Goal: Task Accomplishment & Management: Use online tool/utility

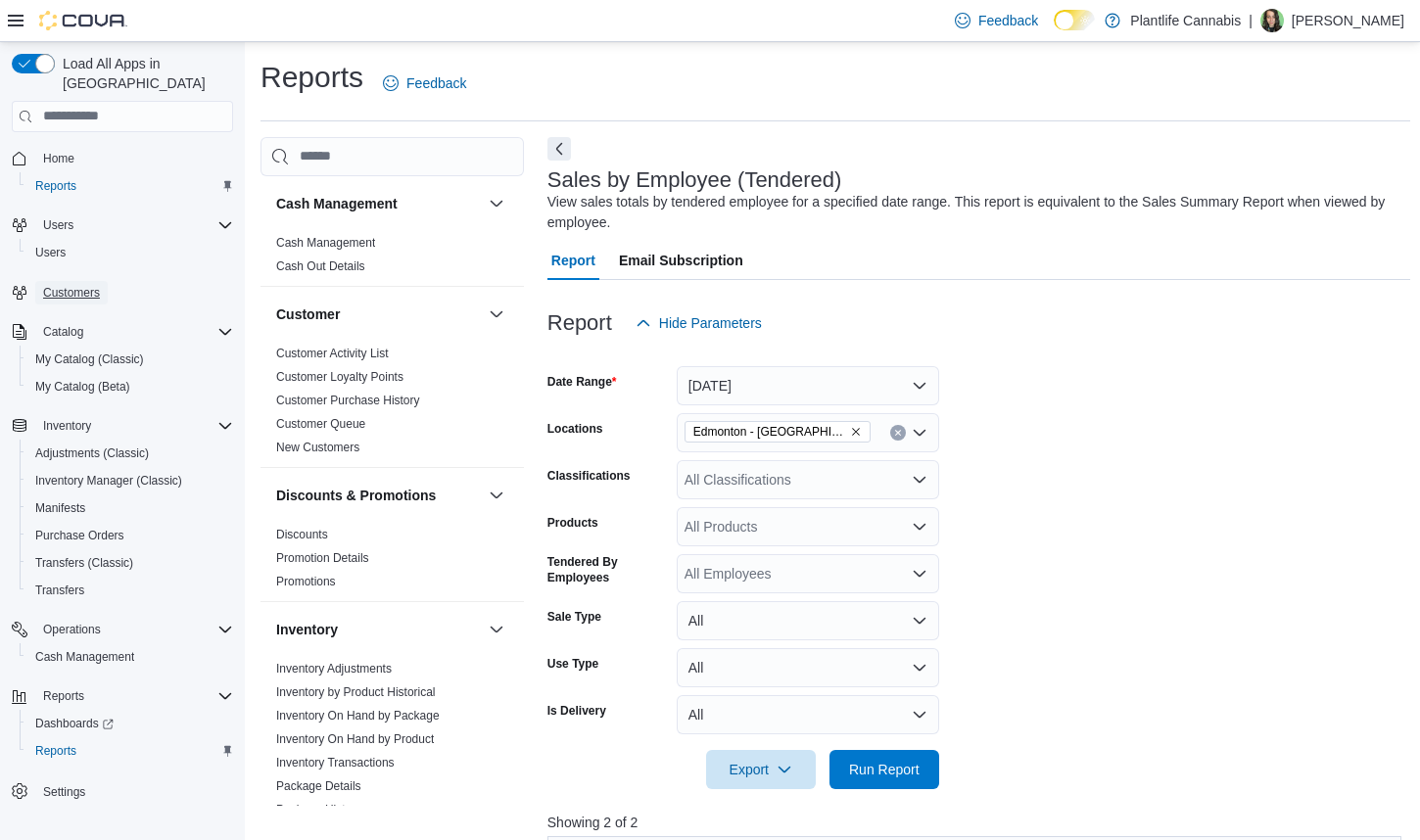
click at [67, 283] on span "Customers" at bounding box center [72, 293] width 57 height 24
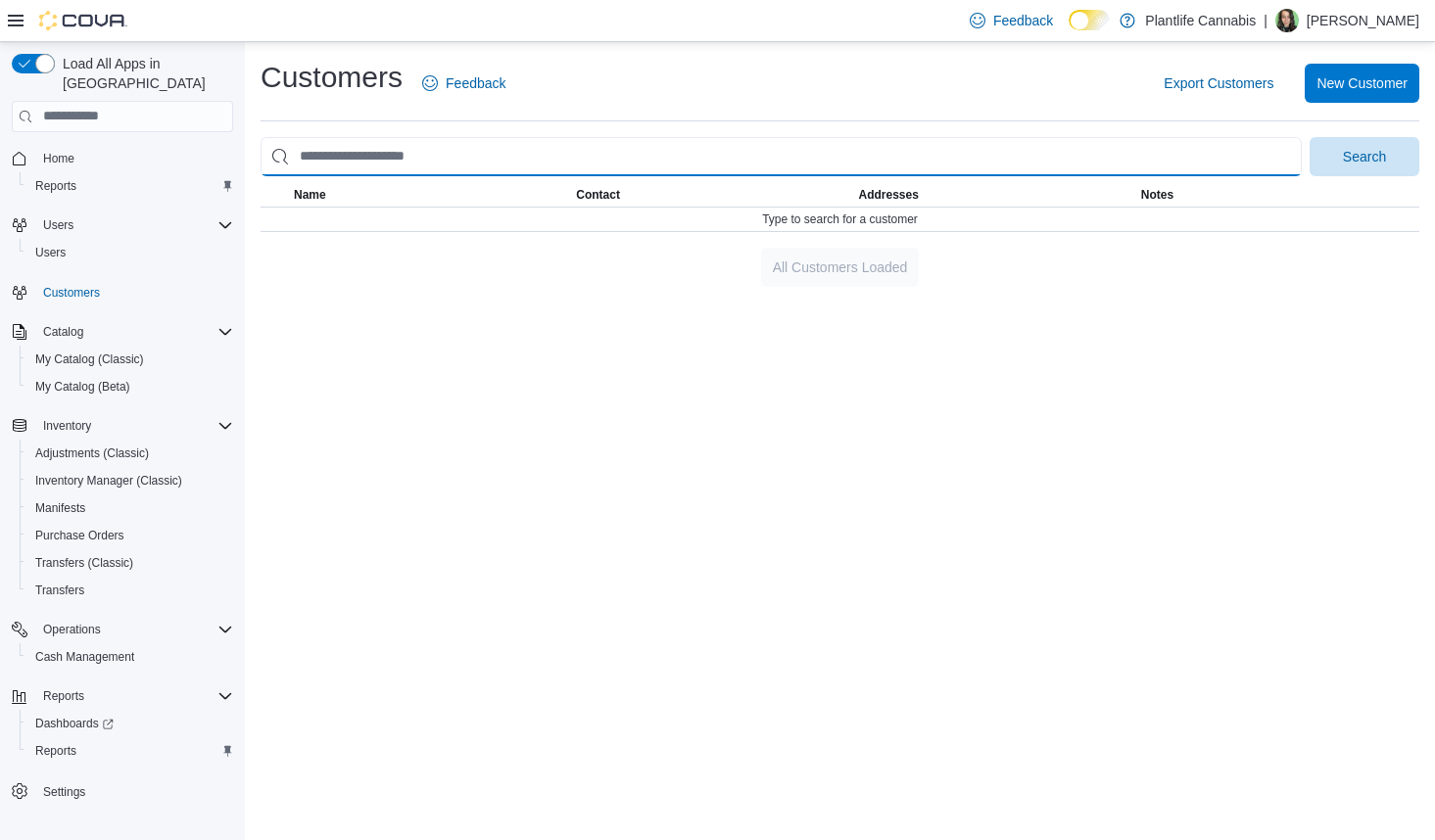
drag, startPoint x: 378, startPoint y: 140, endPoint x: 371, endPoint y: 148, distance: 10.6
click at [378, 140] on input "search" at bounding box center [780, 156] width 1041 height 39
type input "********"
click at [1309, 137] on button "Search" at bounding box center [1364, 156] width 110 height 39
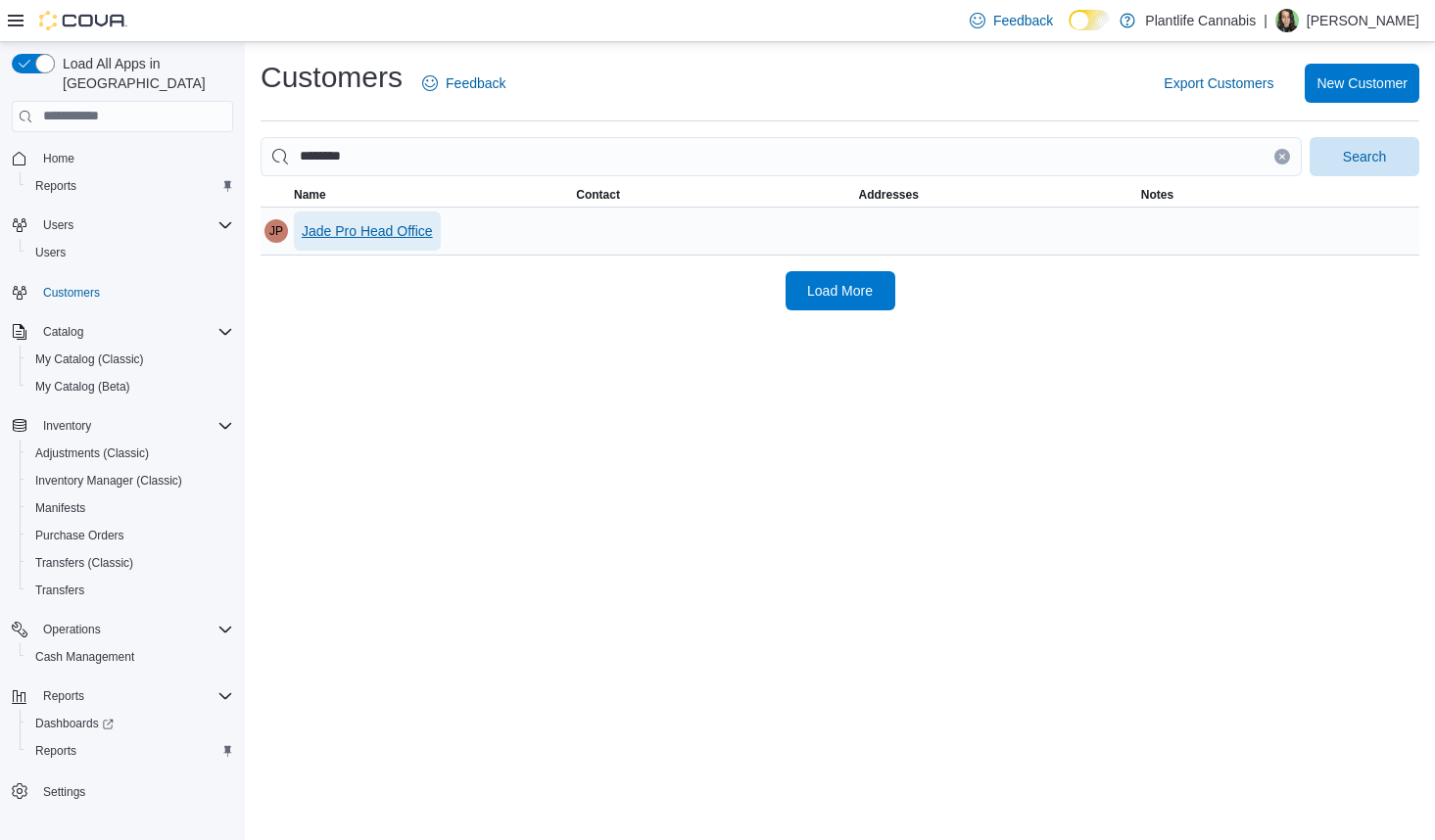
click at [319, 236] on span "Jade Pro Head Office" at bounding box center [368, 231] width 132 height 20
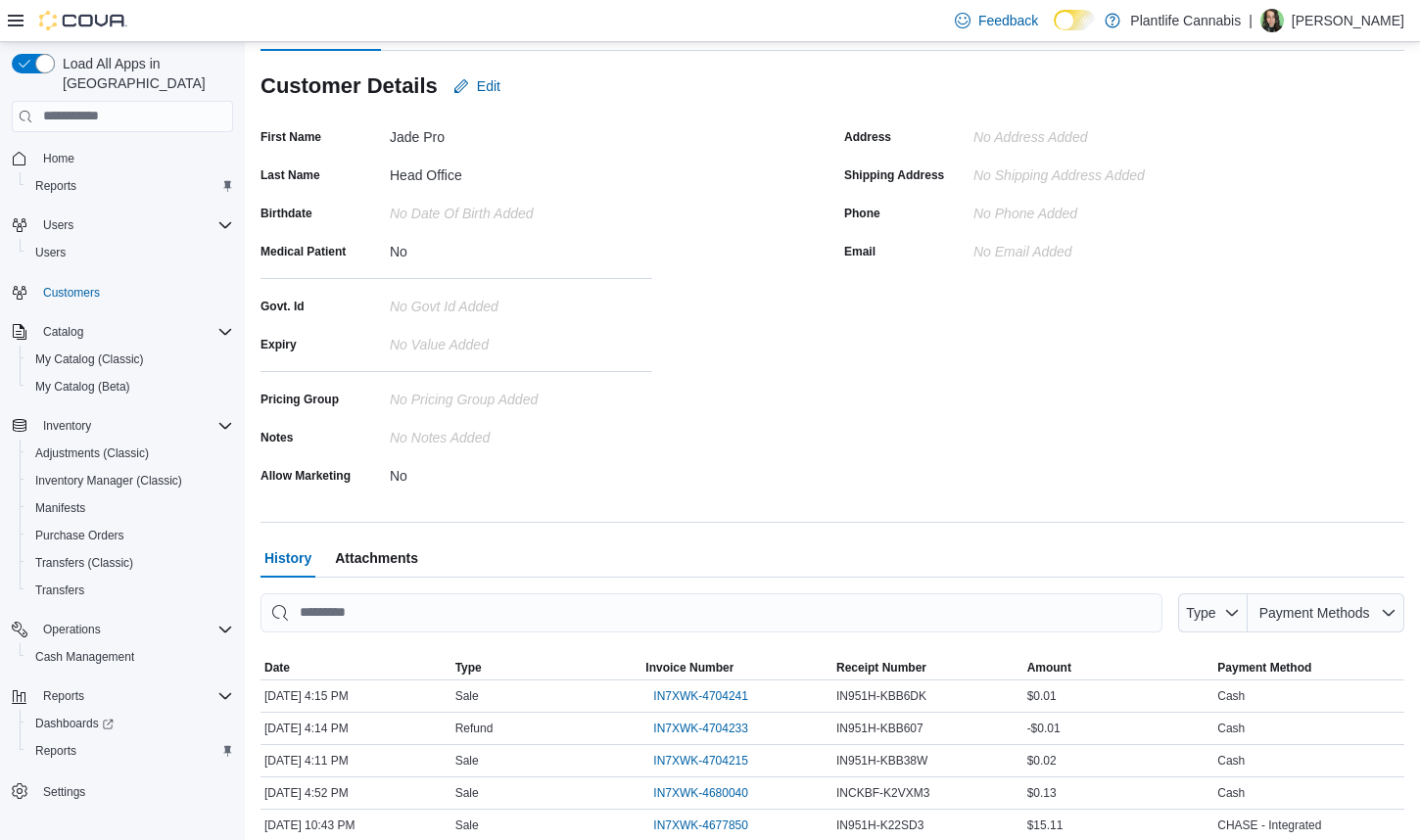
scroll to position [294, 0]
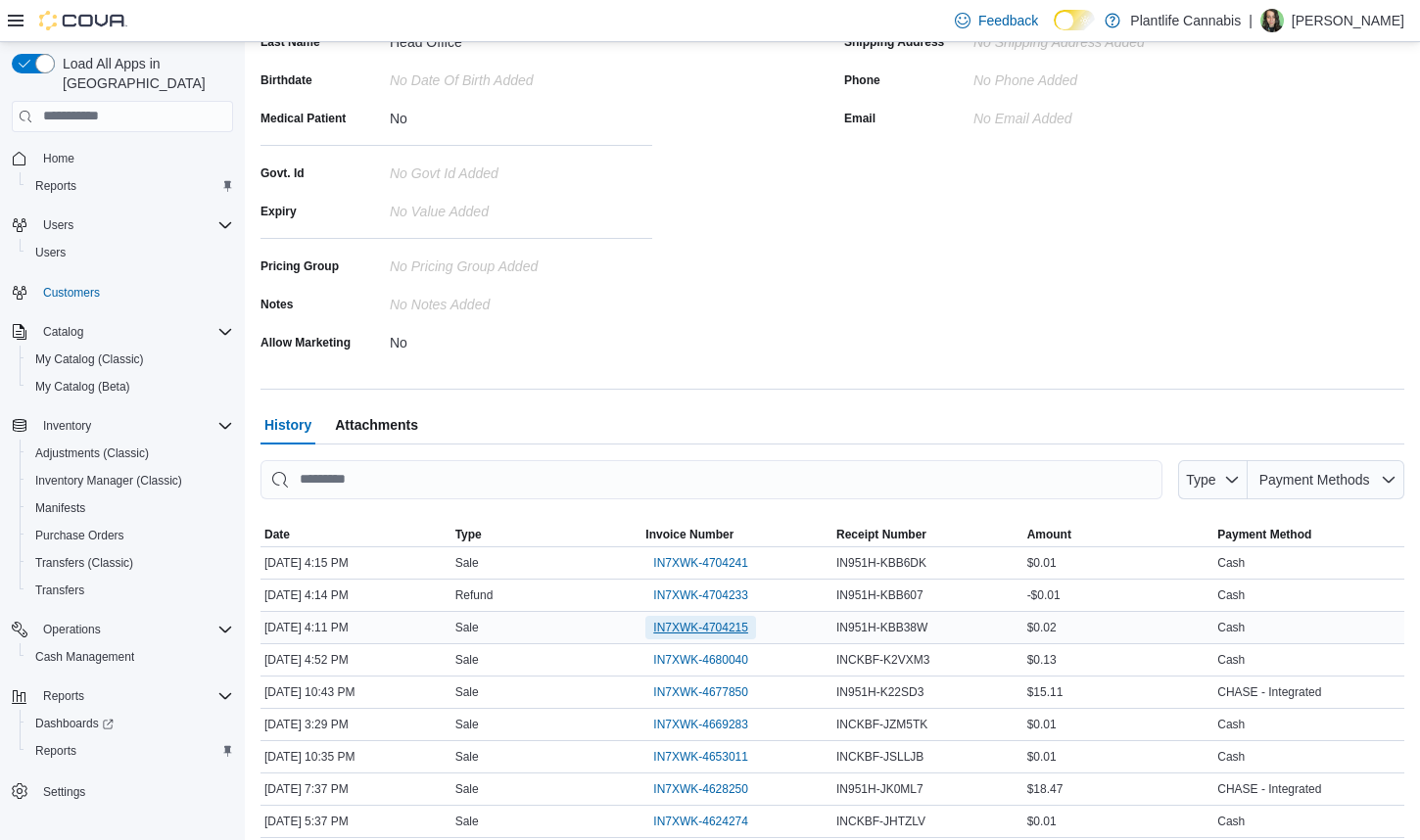
click at [693, 625] on span "IN7XWK-4704215" at bounding box center [701, 628] width 95 height 16
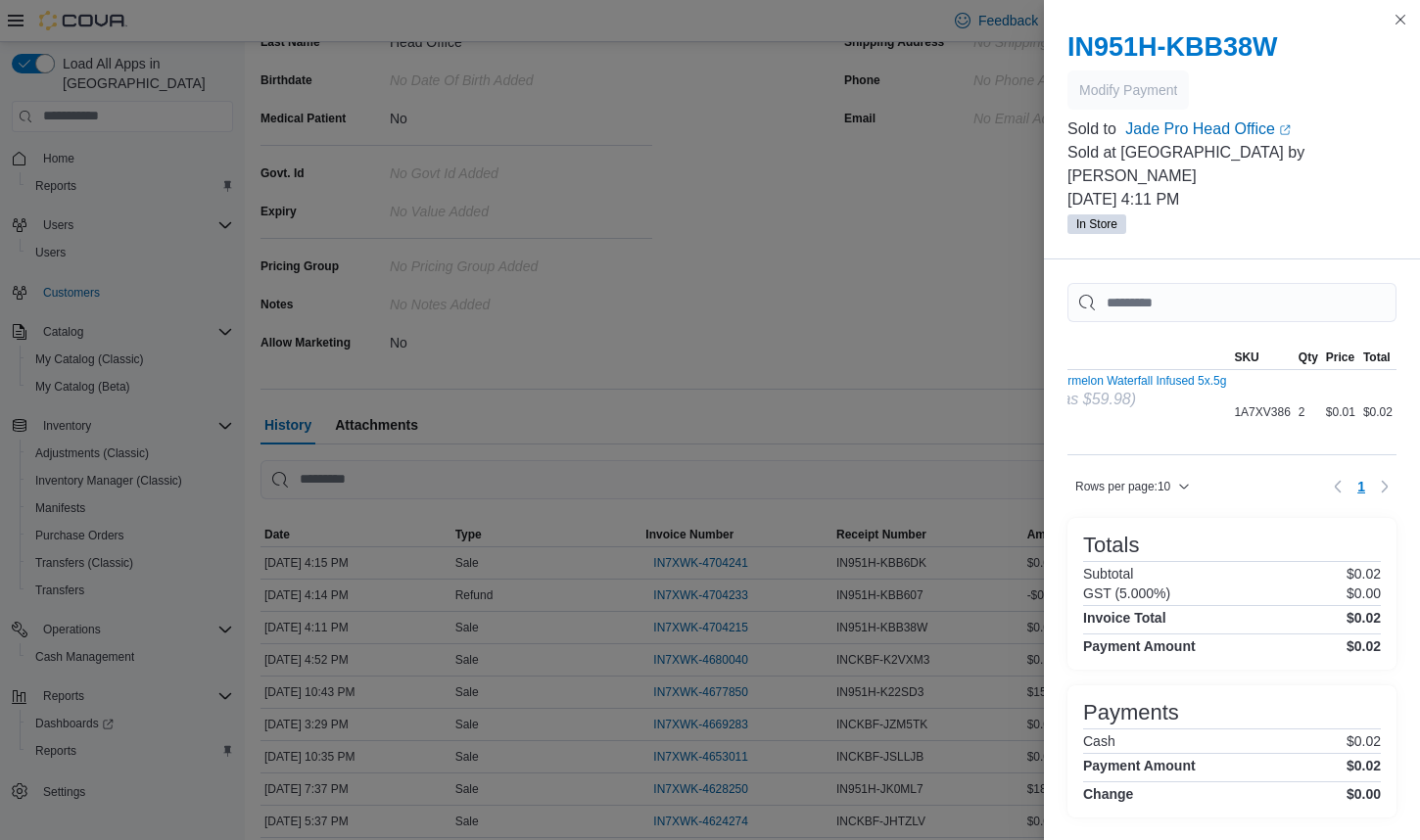
scroll to position [0, 0]
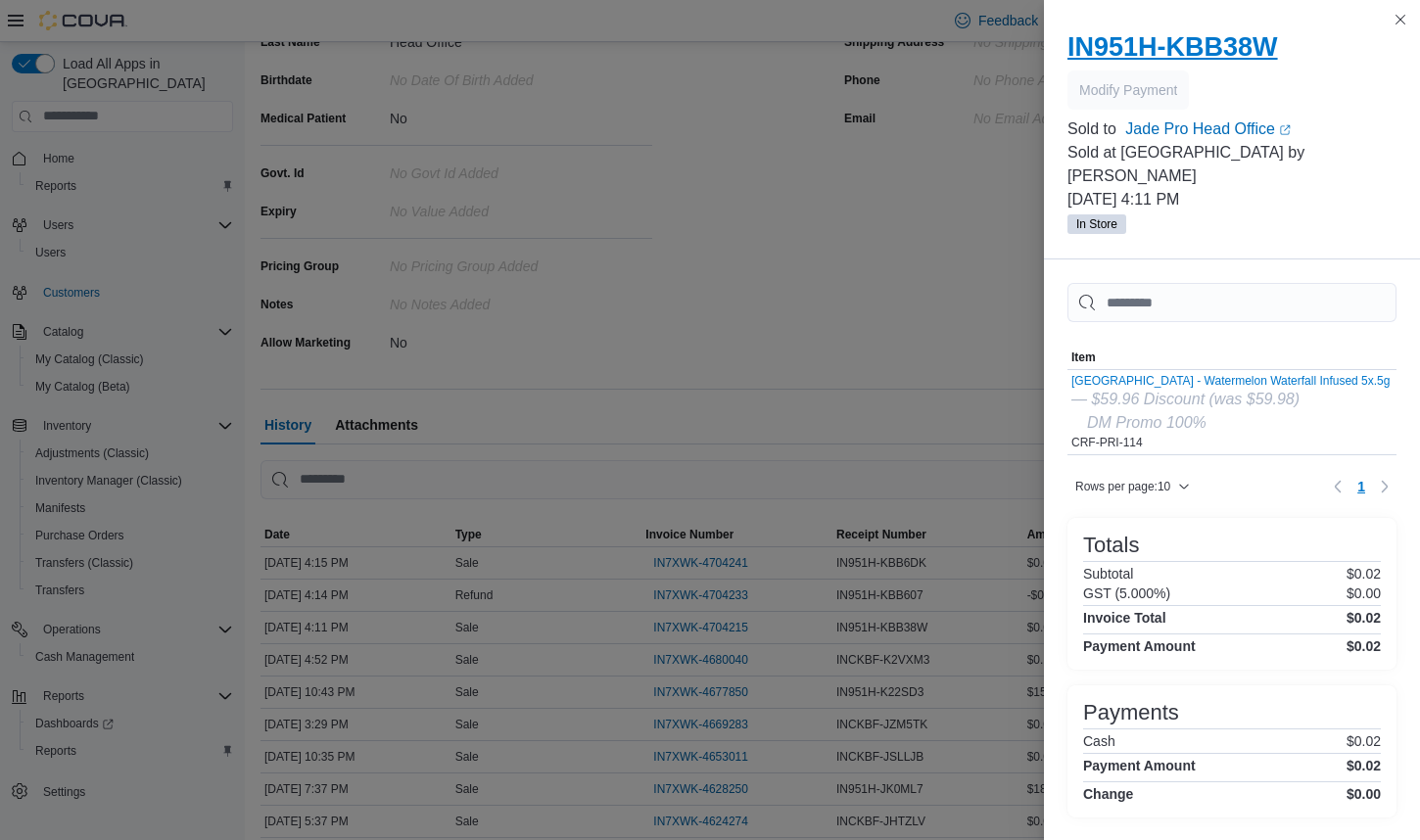
click at [1202, 47] on h2 "IN951H-KBB38W" at bounding box center [1231, 47] width 329 height 31
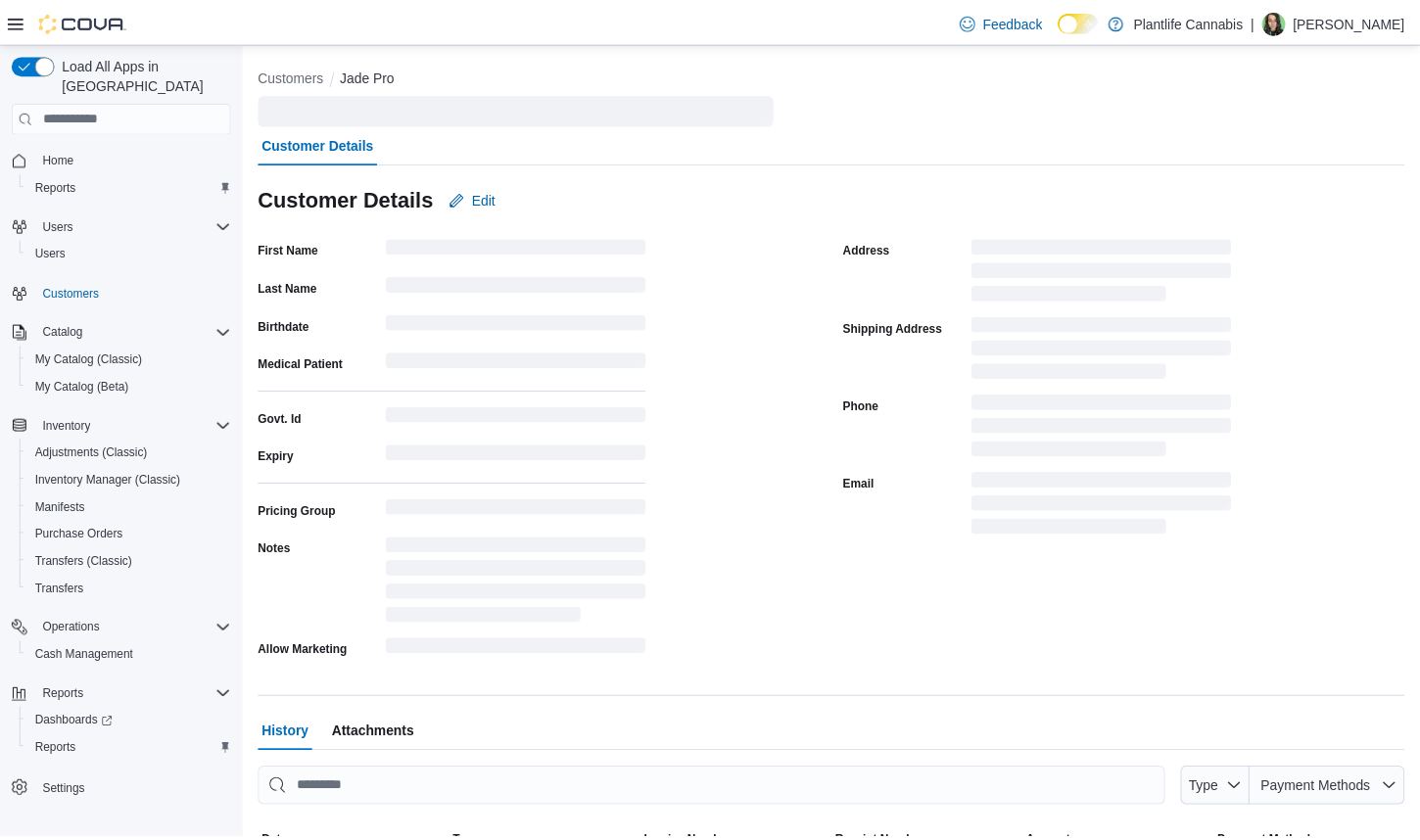
scroll to position [294, 0]
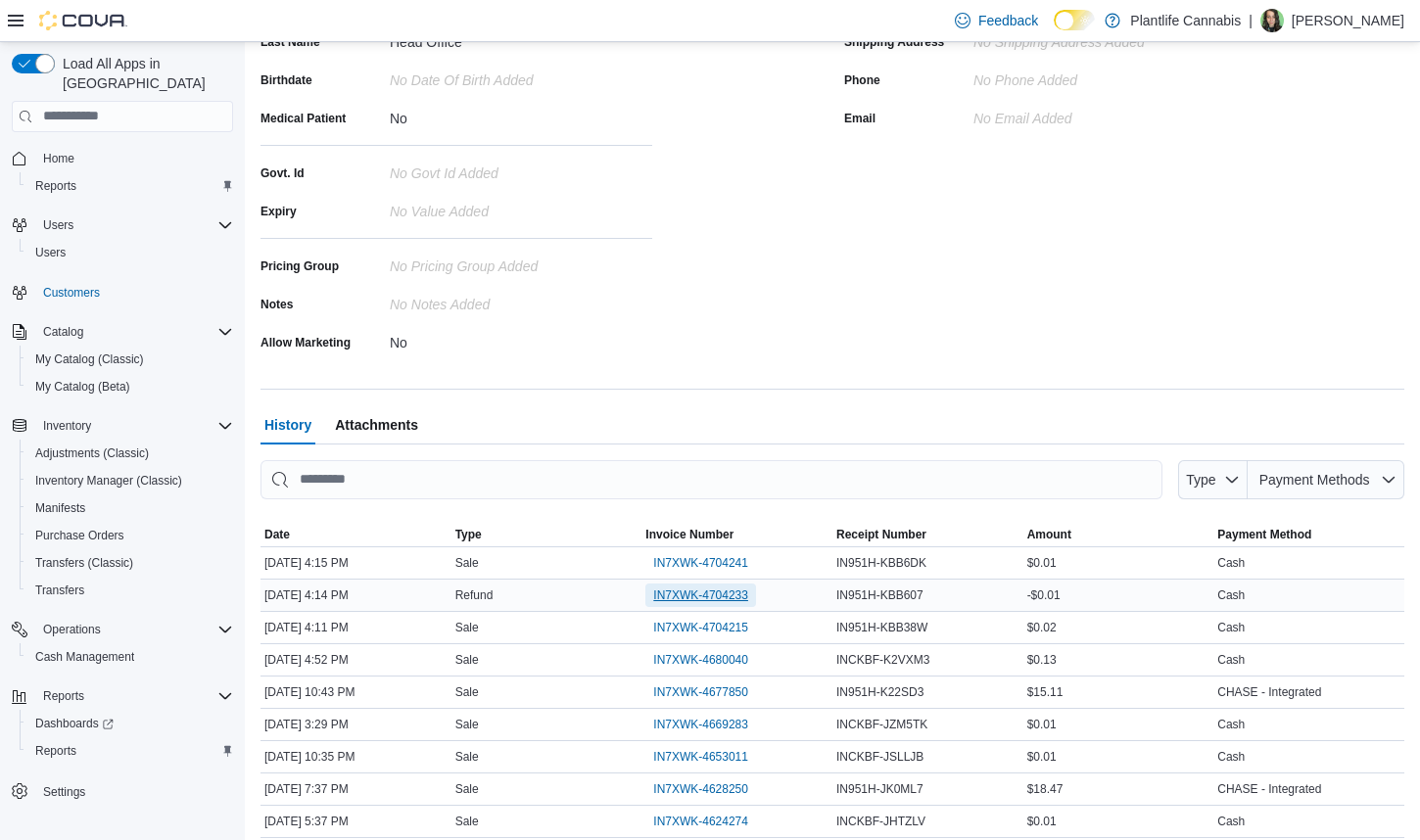
click at [748, 585] on span "IN7XWK-4704233" at bounding box center [701, 595] width 95 height 24
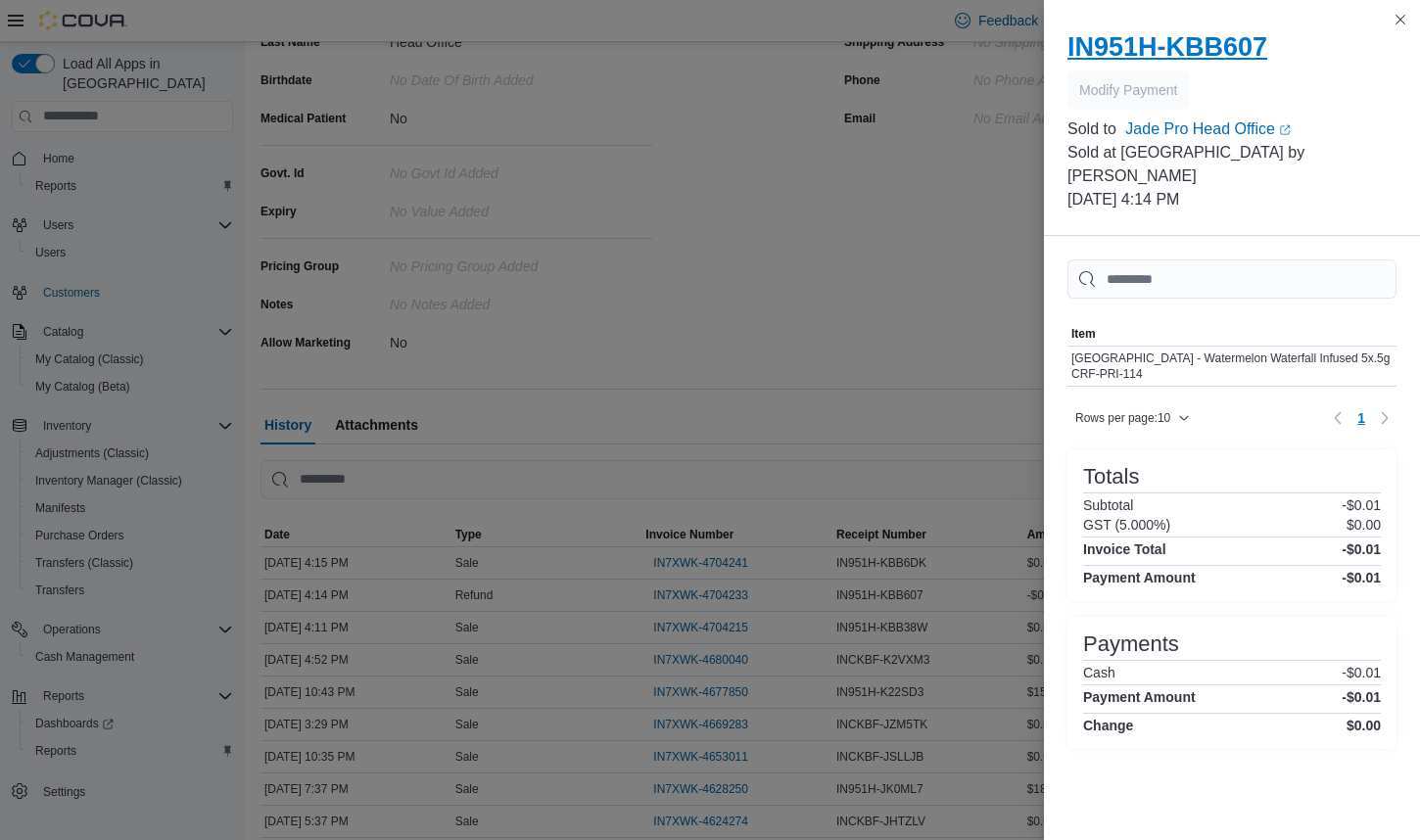
click at [1202, 42] on h2 "IN951H-KBB607" at bounding box center [1231, 47] width 329 height 31
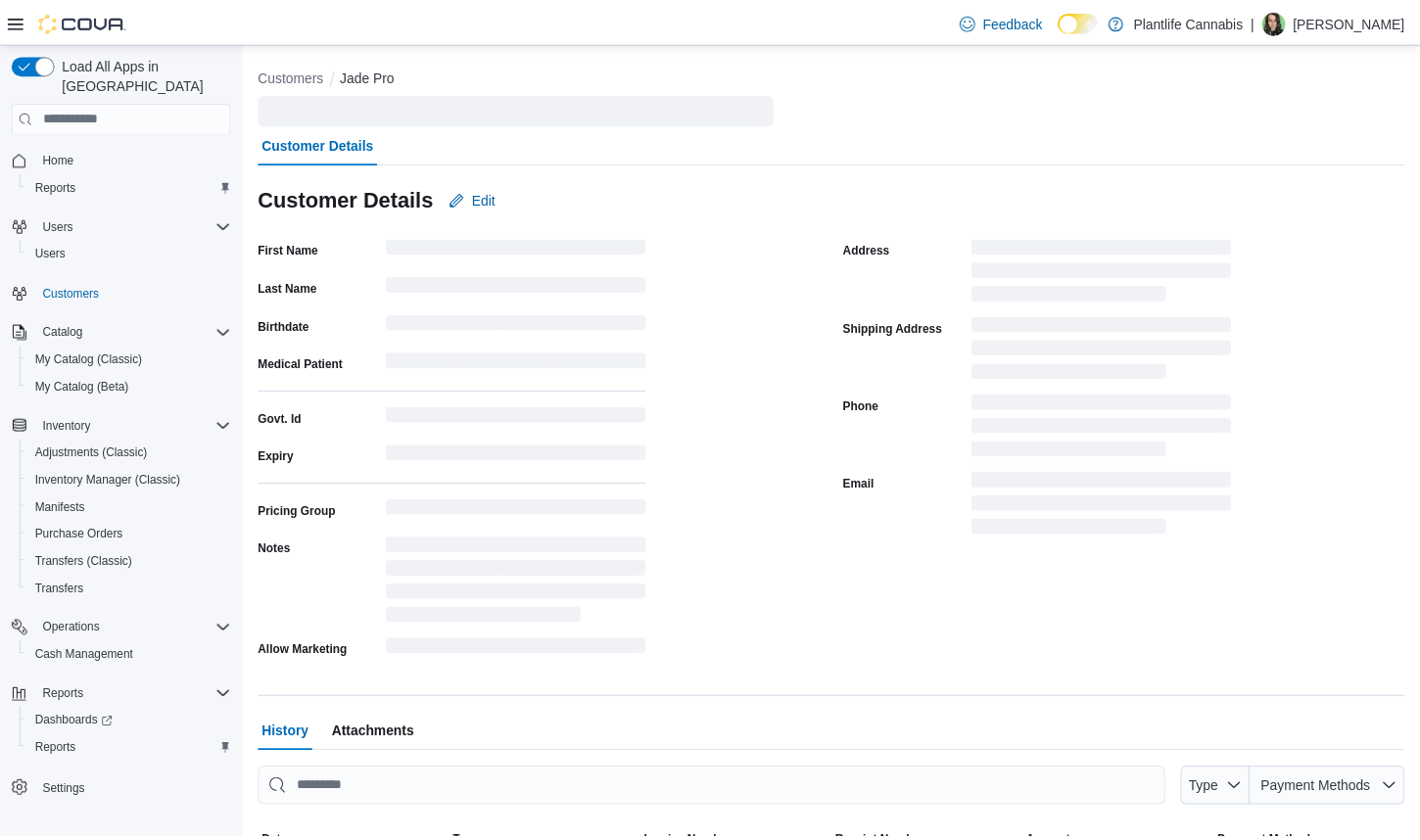
scroll to position [294, 0]
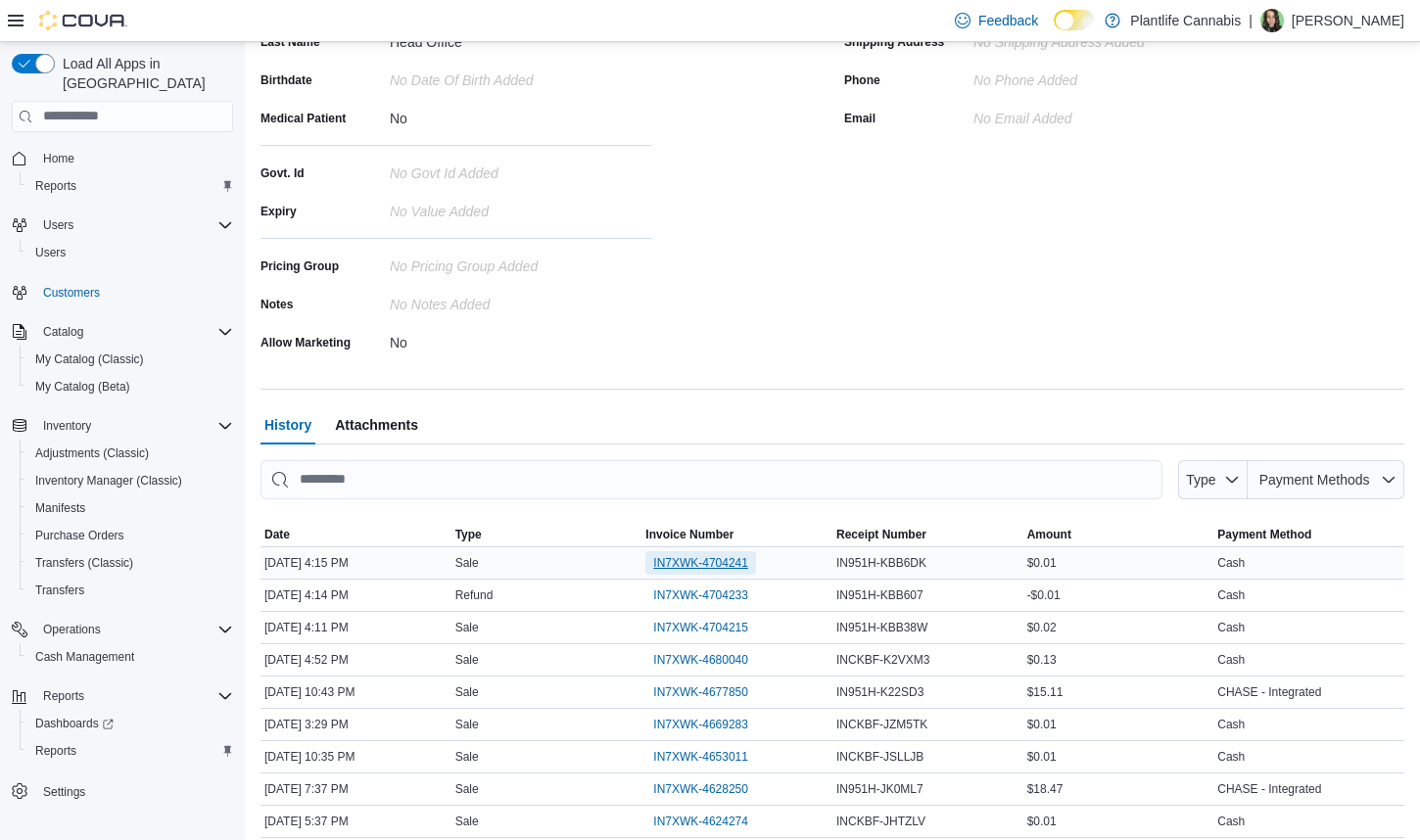
click at [726, 565] on span "IN7XWK-4704241" at bounding box center [701, 563] width 95 height 16
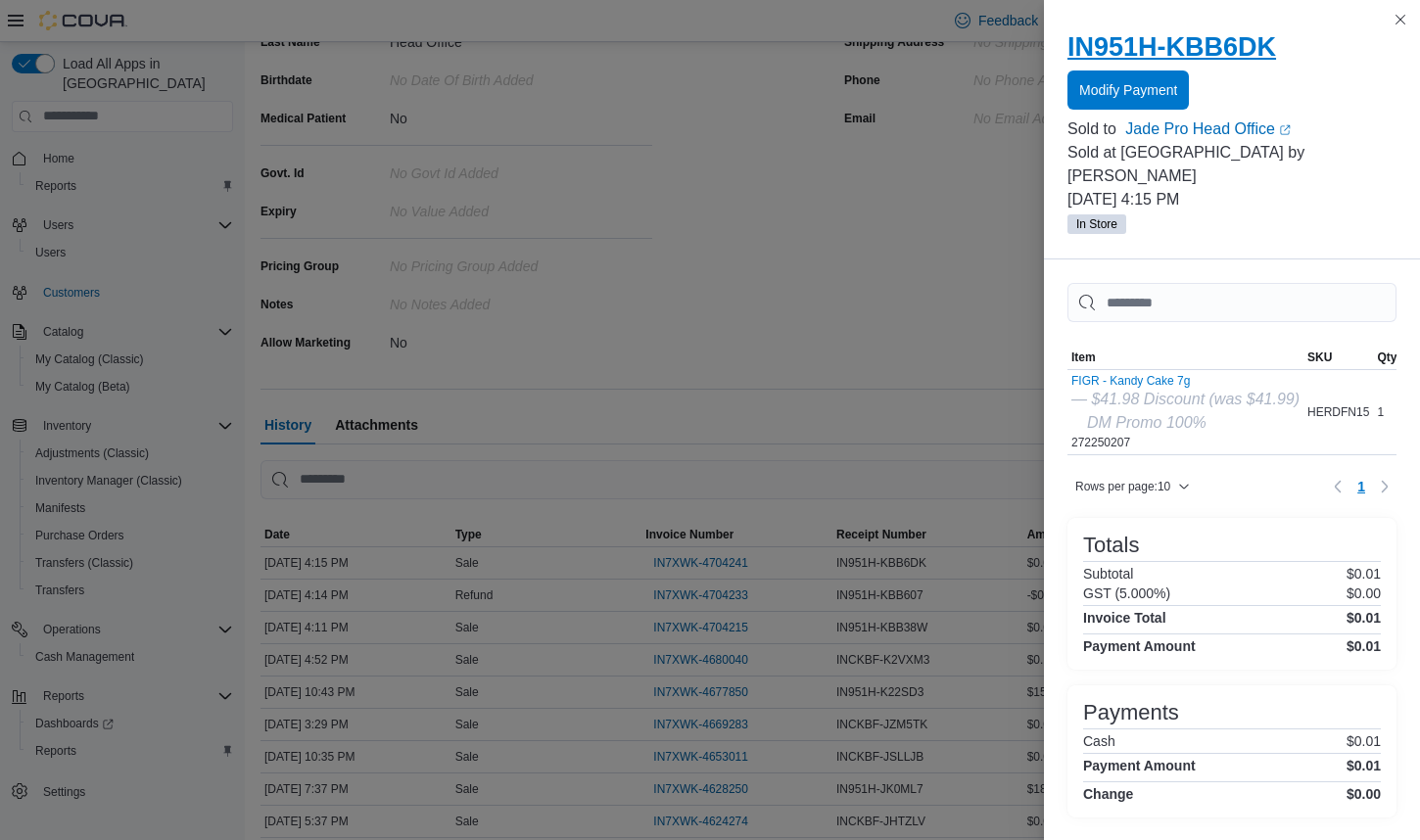
click at [1222, 37] on h2 "IN951H-KBB6DK" at bounding box center [1231, 47] width 329 height 31
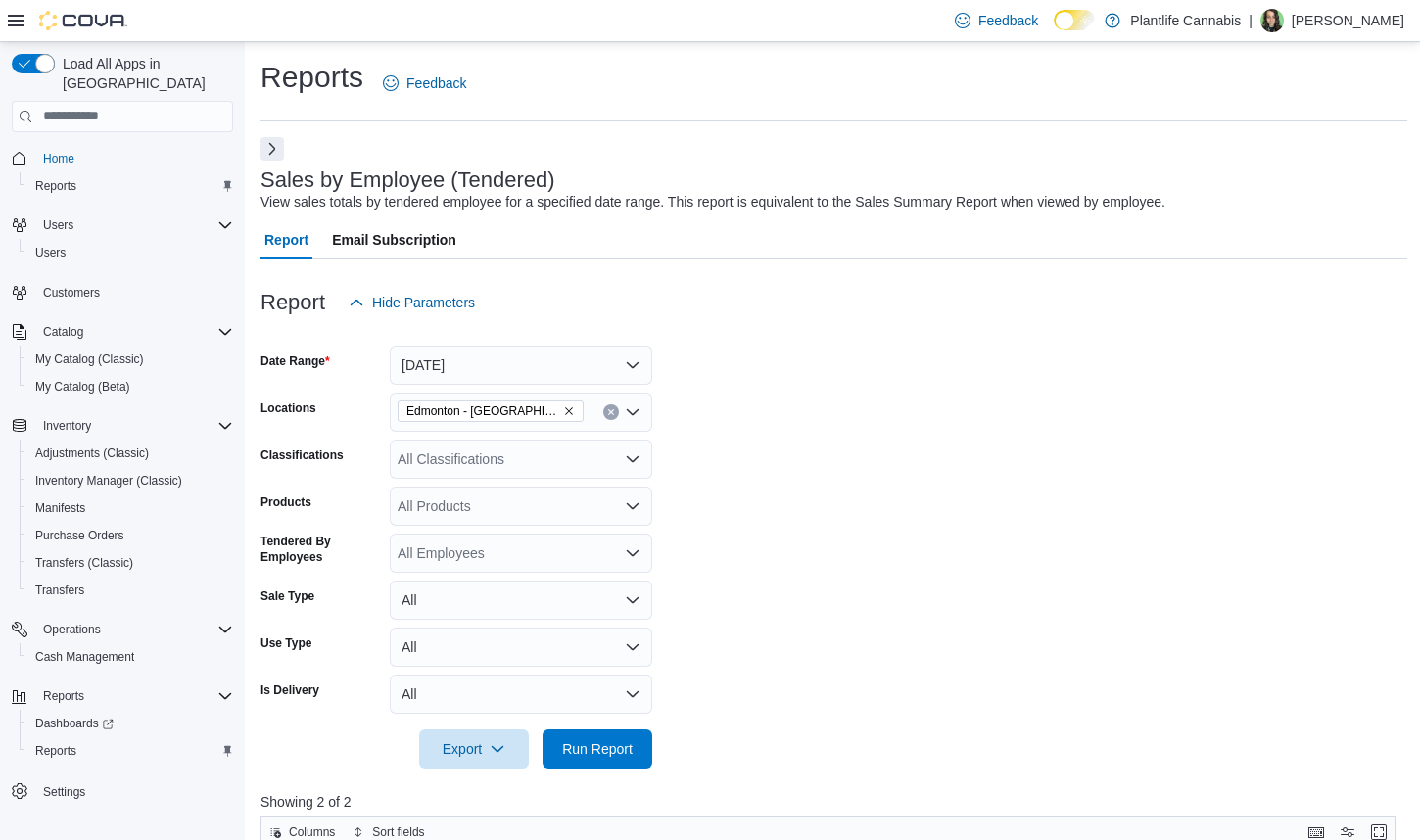
scroll to position [380, 0]
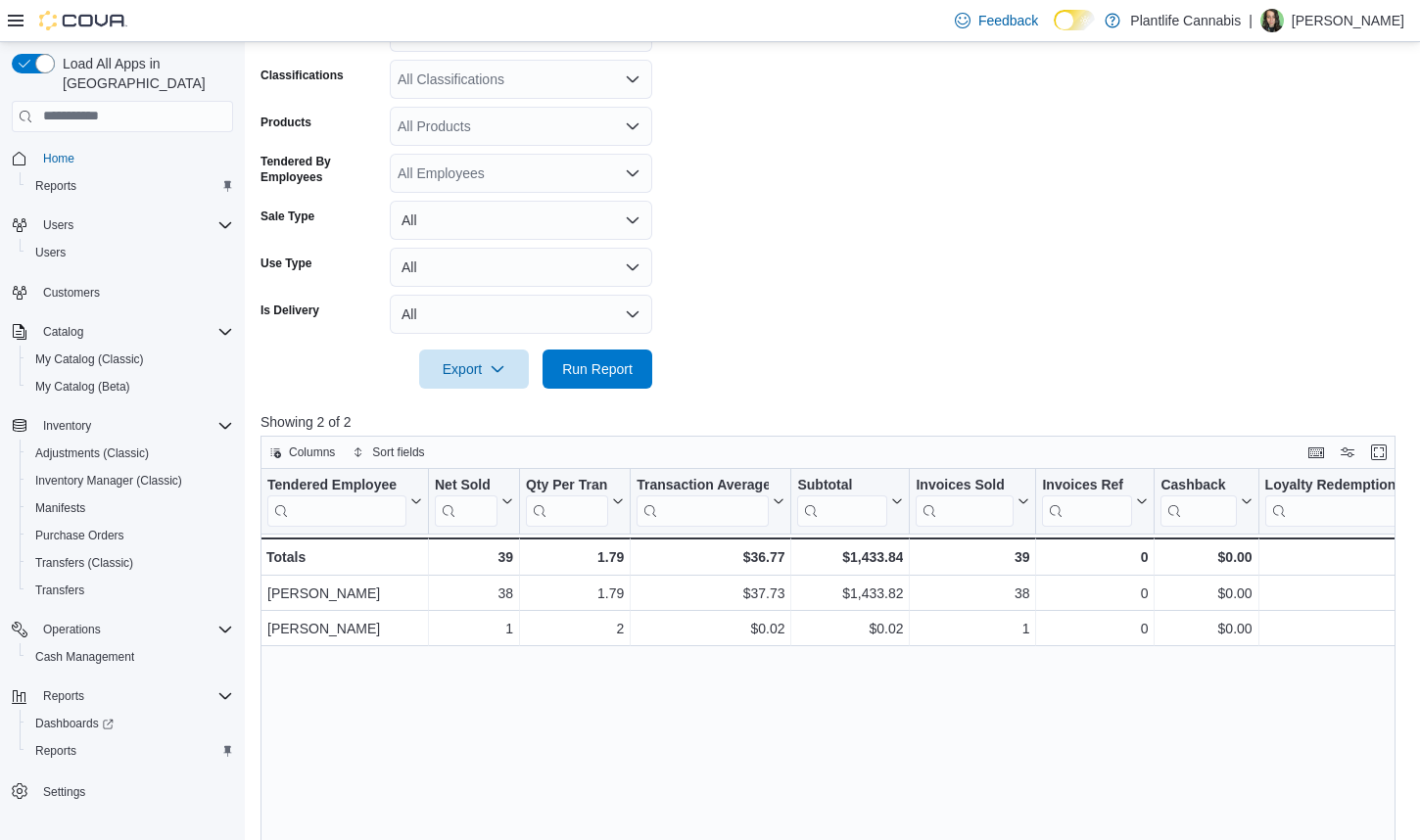
click at [631, 345] on div at bounding box center [833, 342] width 1147 height 16
click at [632, 364] on span "Run Report" at bounding box center [597, 368] width 71 height 20
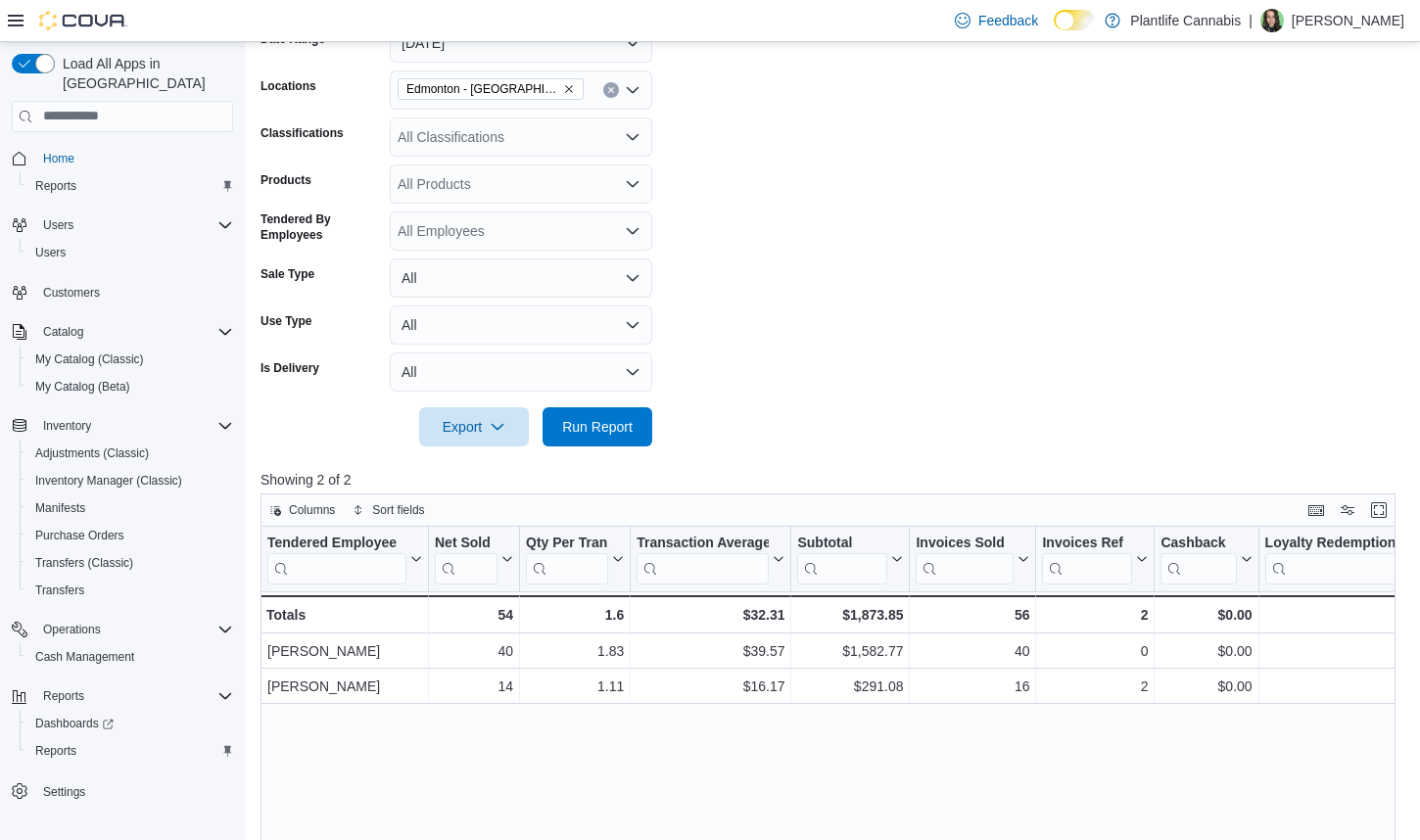
scroll to position [323, 0]
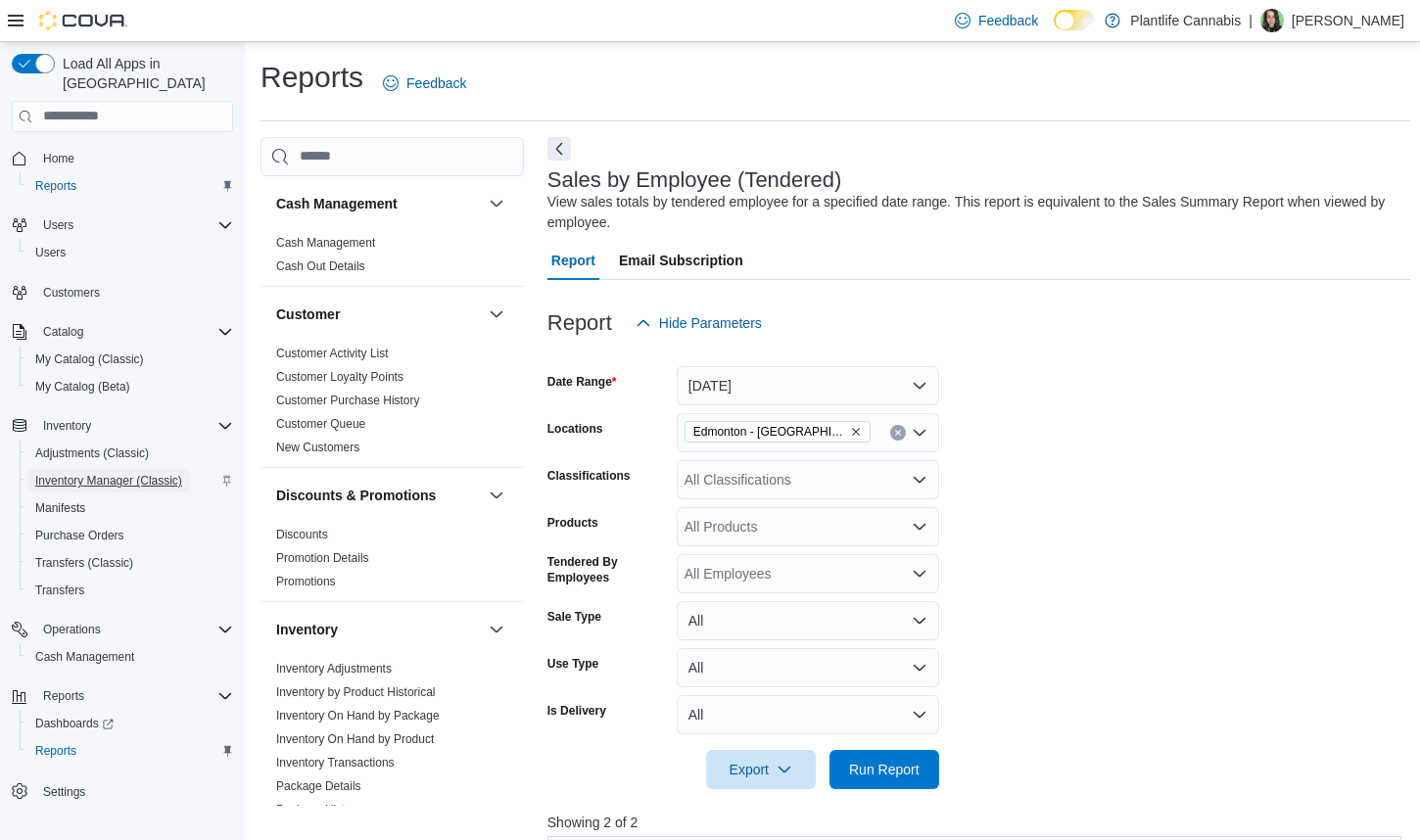
click at [108, 473] on span "Inventory Manager (Classic)" at bounding box center [108, 480] width 146 height 16
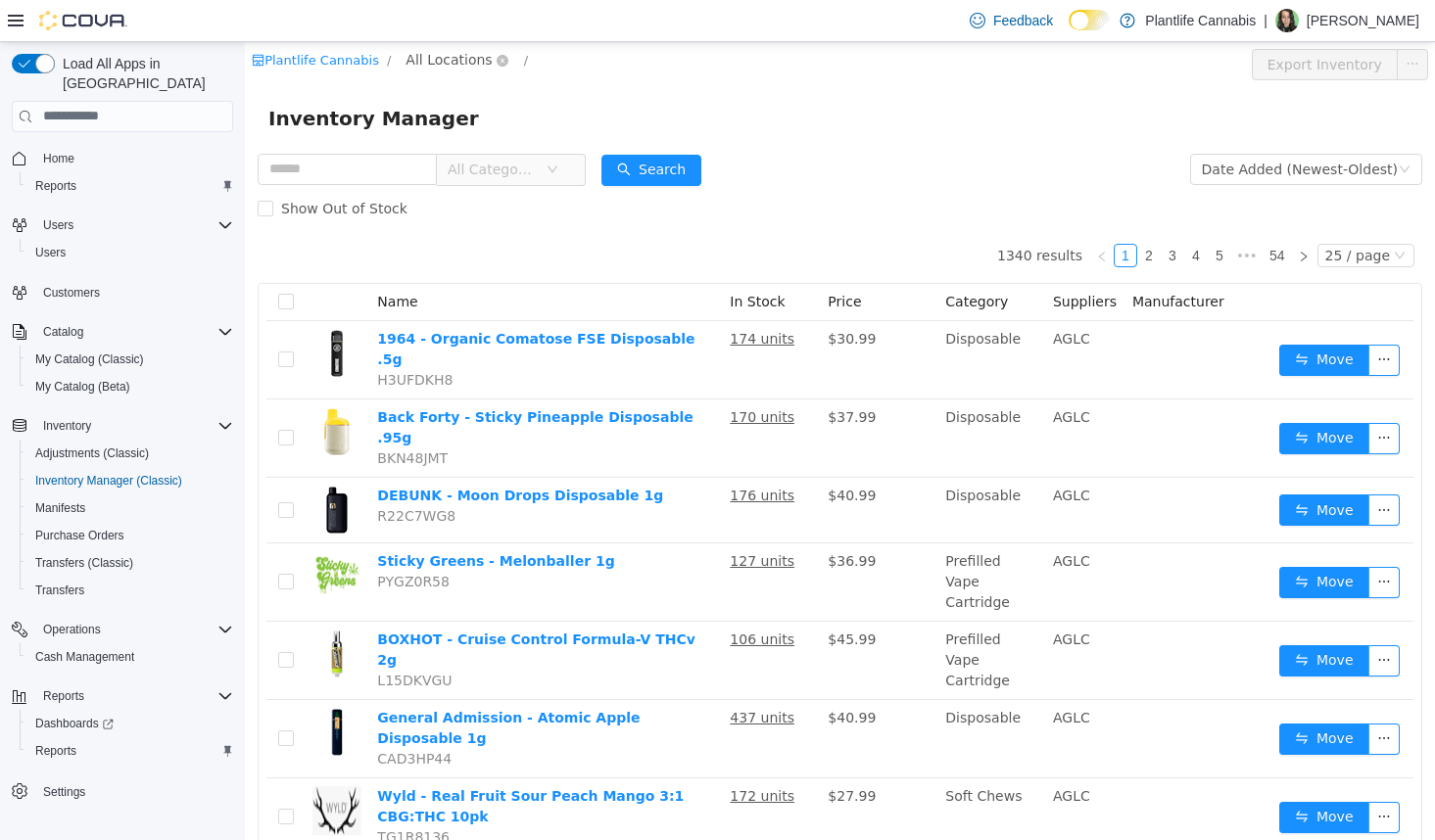
click at [414, 61] on span "All Locations" at bounding box center [449, 59] width 86 height 22
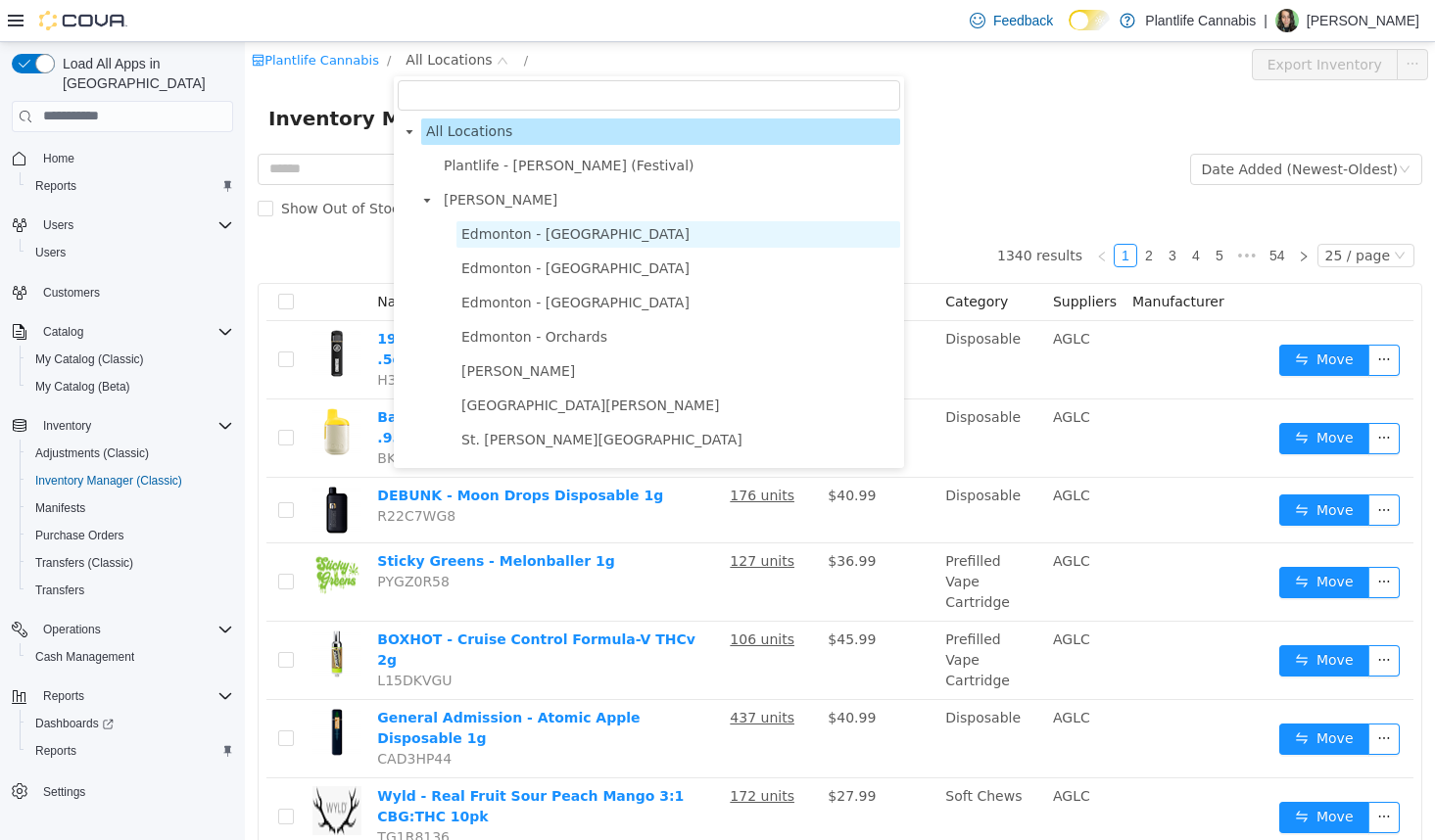
click at [494, 247] on span "Edmonton - [GEOGRAPHIC_DATA]" at bounding box center [677, 233] width 443 height 27
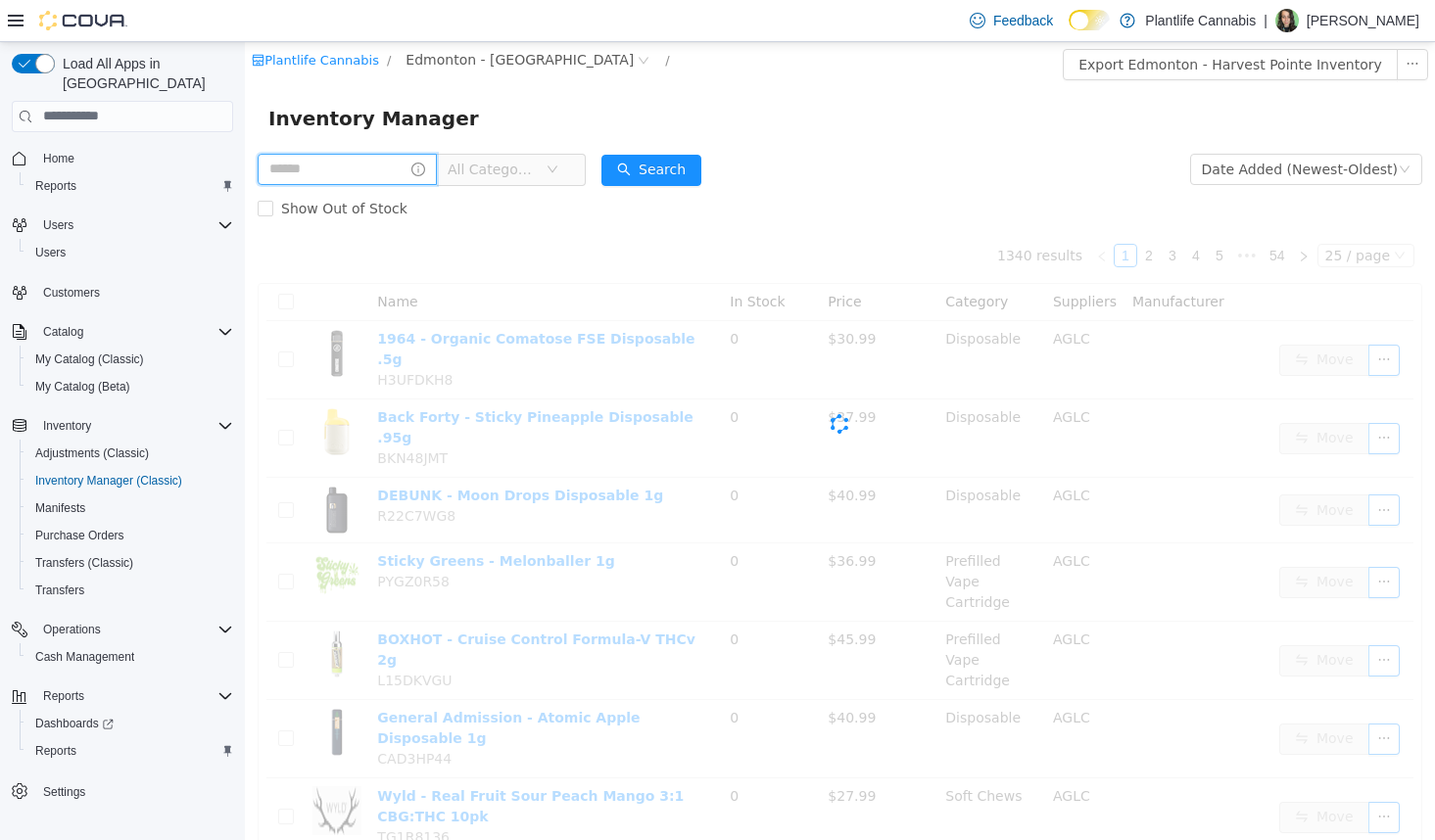
click at [335, 175] on input "text" at bounding box center [347, 168] width 179 height 31
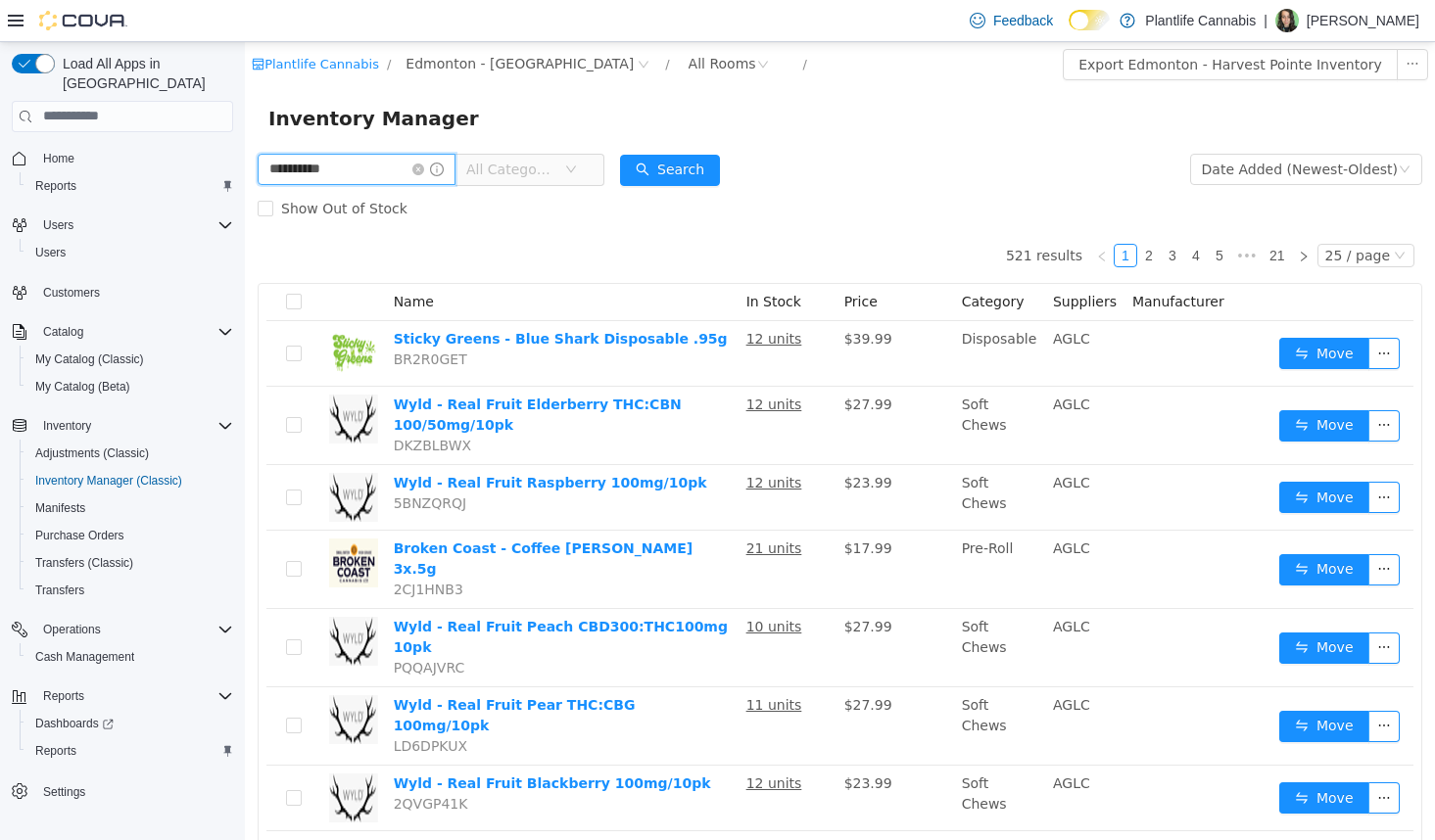
type input "**********"
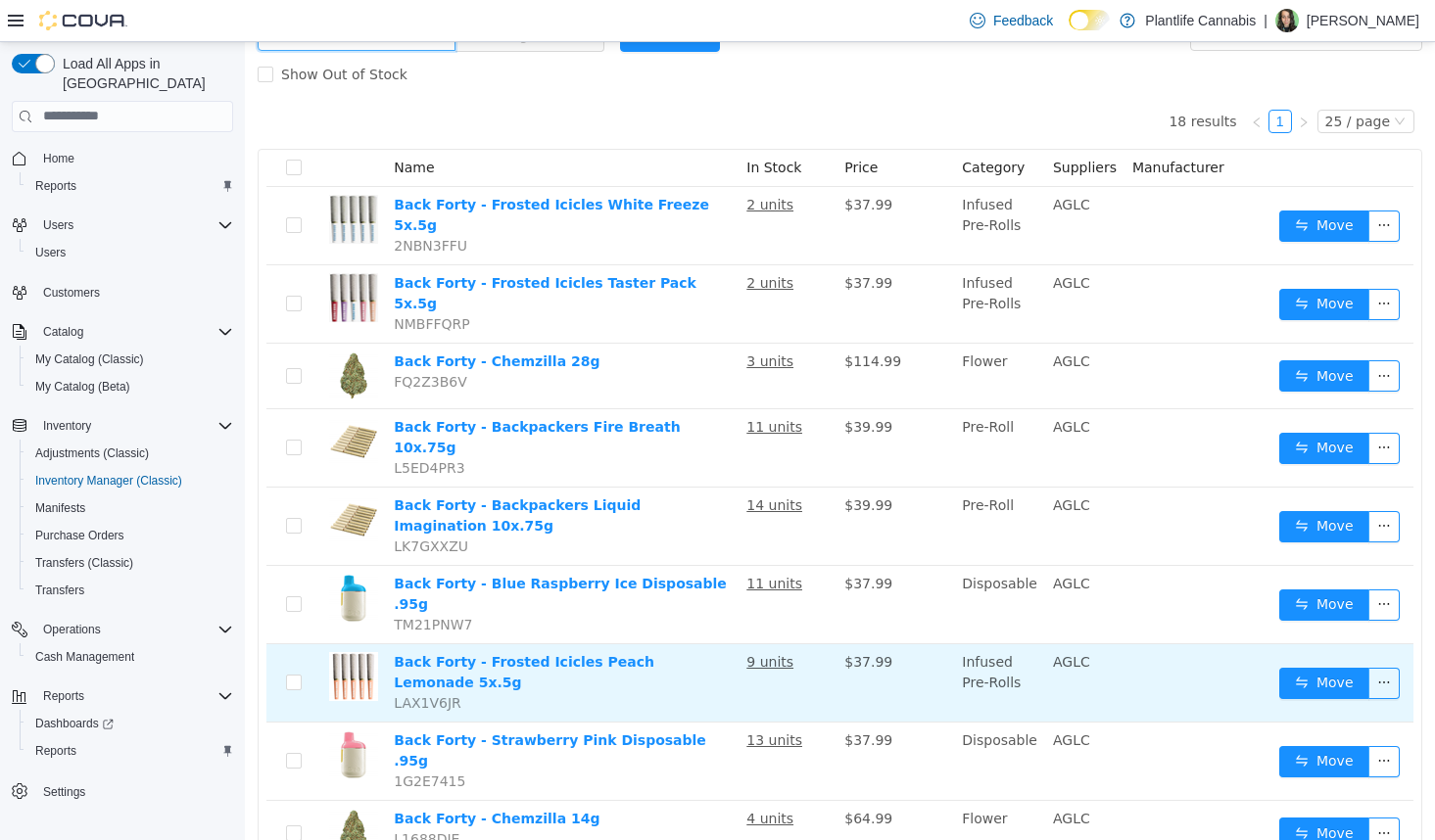
scroll to position [136, 0]
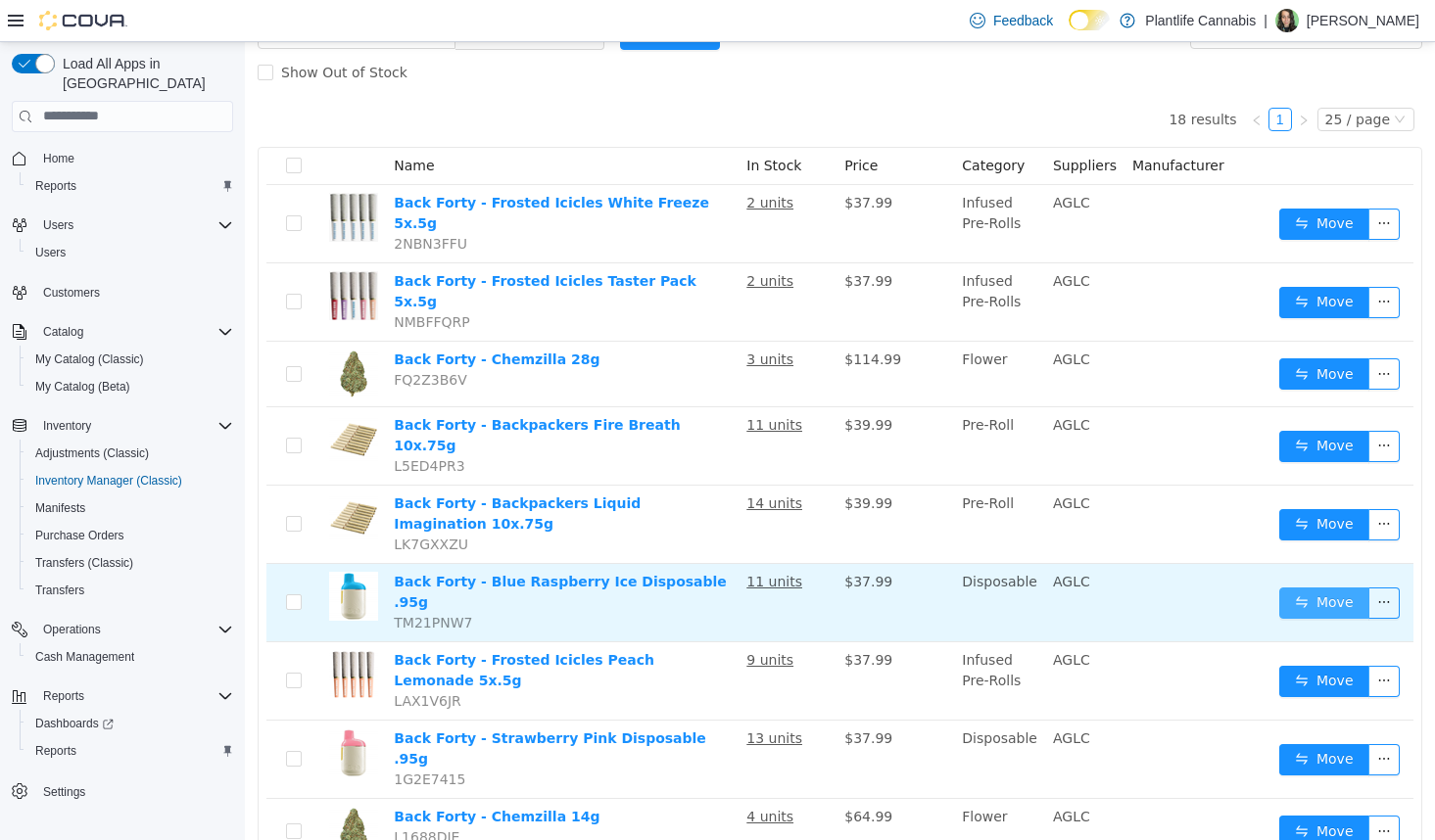
click at [1310, 587] on button "Move" at bounding box center [1324, 602] width 90 height 31
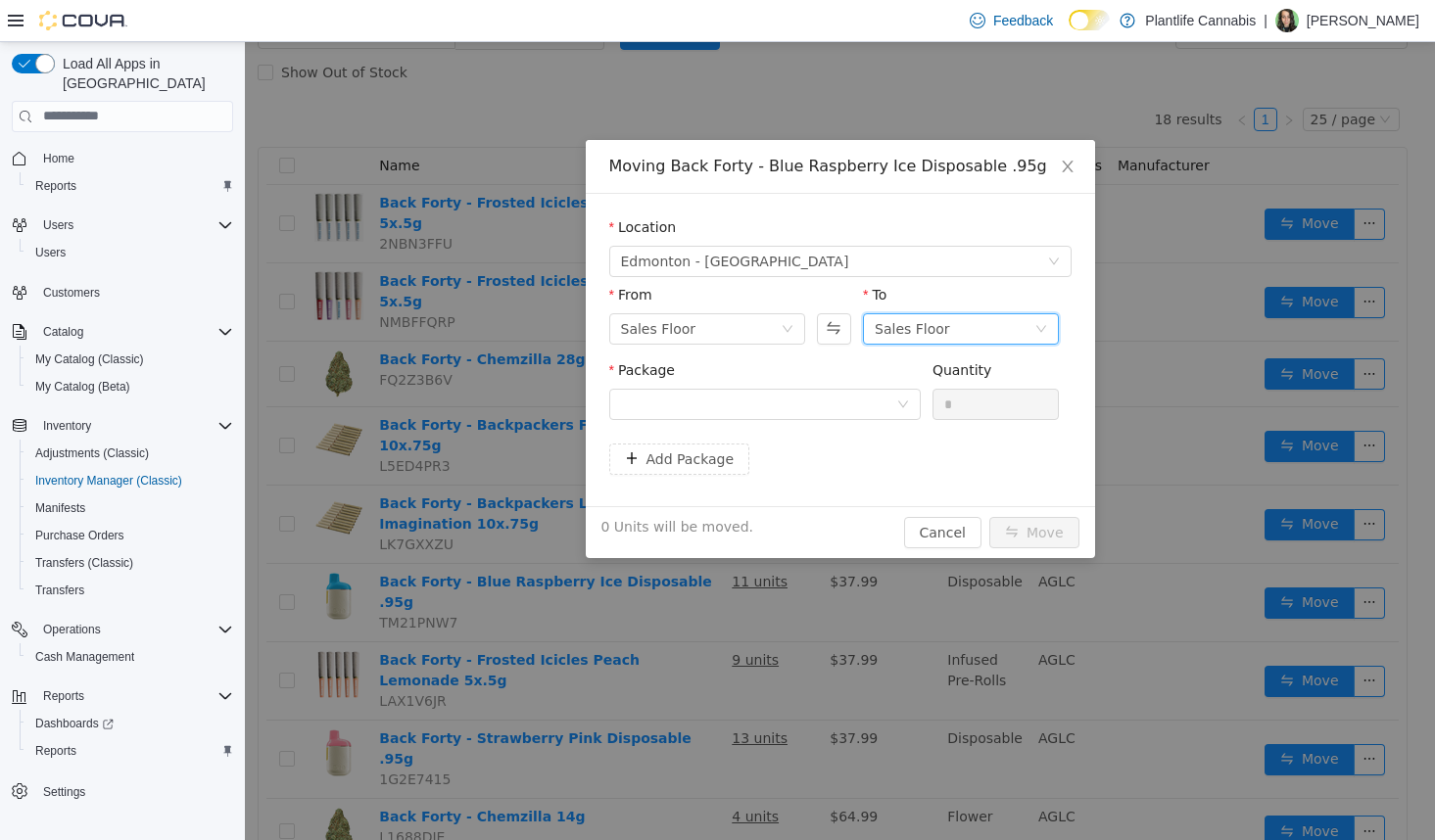
click at [901, 323] on div "Sales Floor" at bounding box center [912, 328] width 76 height 29
click at [891, 435] on li "Returns" at bounding box center [960, 429] width 196 height 31
click at [828, 391] on div at bounding box center [759, 404] width 275 height 29
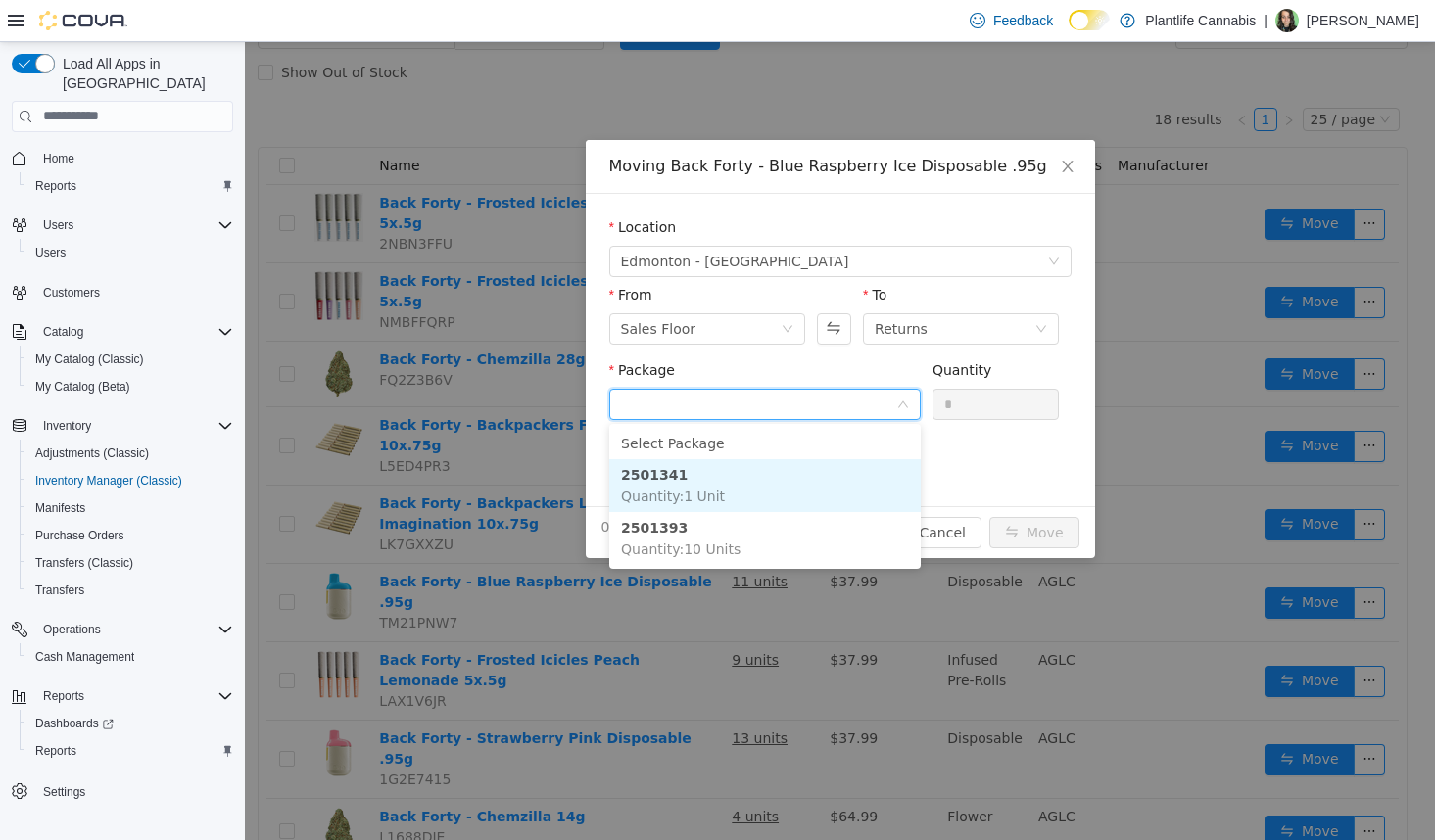
click at [811, 502] on li "2501341 Quantity : 1 Unit" at bounding box center [765, 484] width 312 height 53
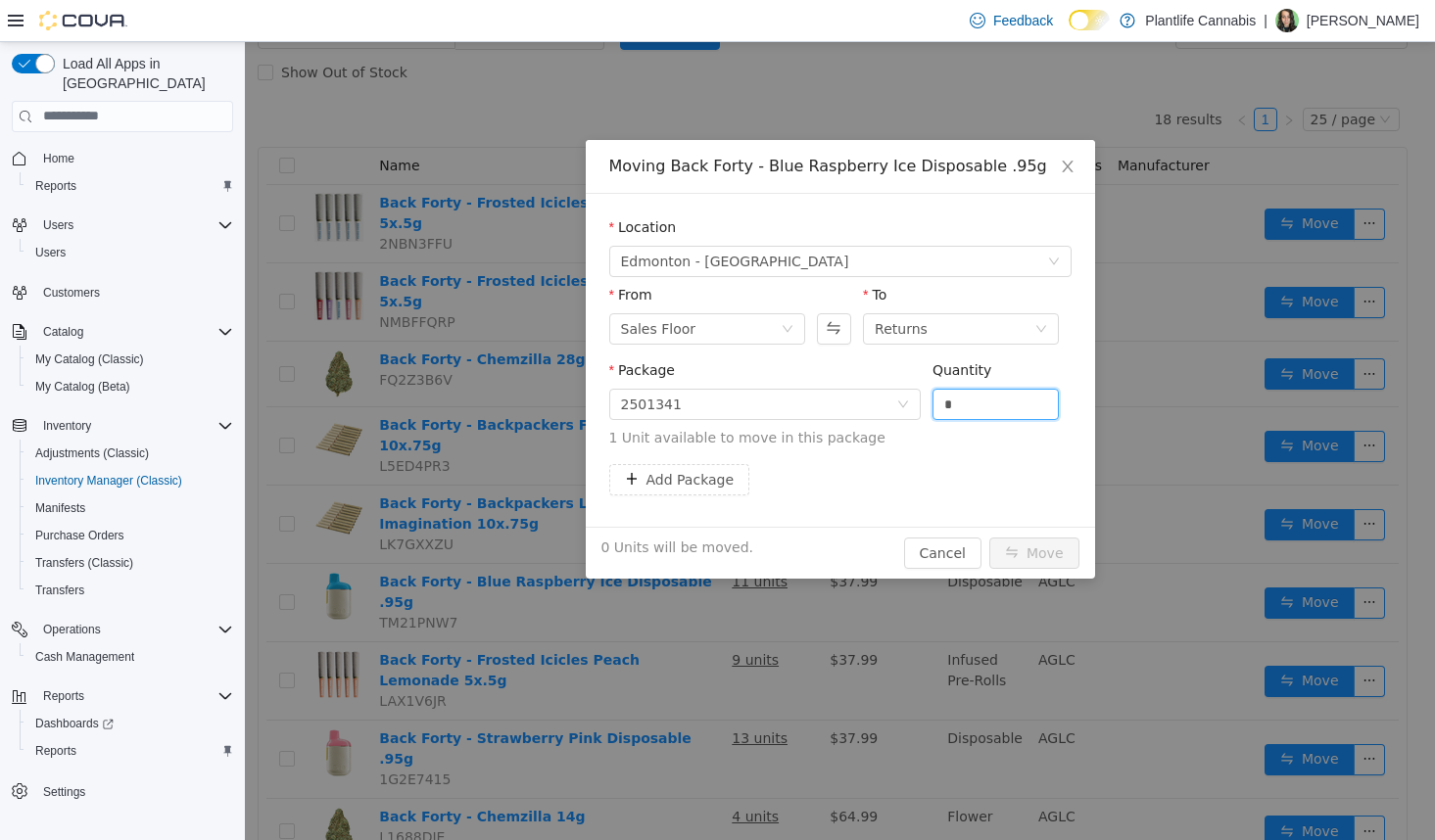
drag, startPoint x: 966, startPoint y: 404, endPoint x: 923, endPoint y: 403, distance: 43.0
click at [923, 403] on div "Package 2501341 Quantity * 1 Unit available to move in this package" at bounding box center [840, 404] width 462 height 88
type input "*"
click at [1034, 540] on button "Move" at bounding box center [1034, 552] width 90 height 31
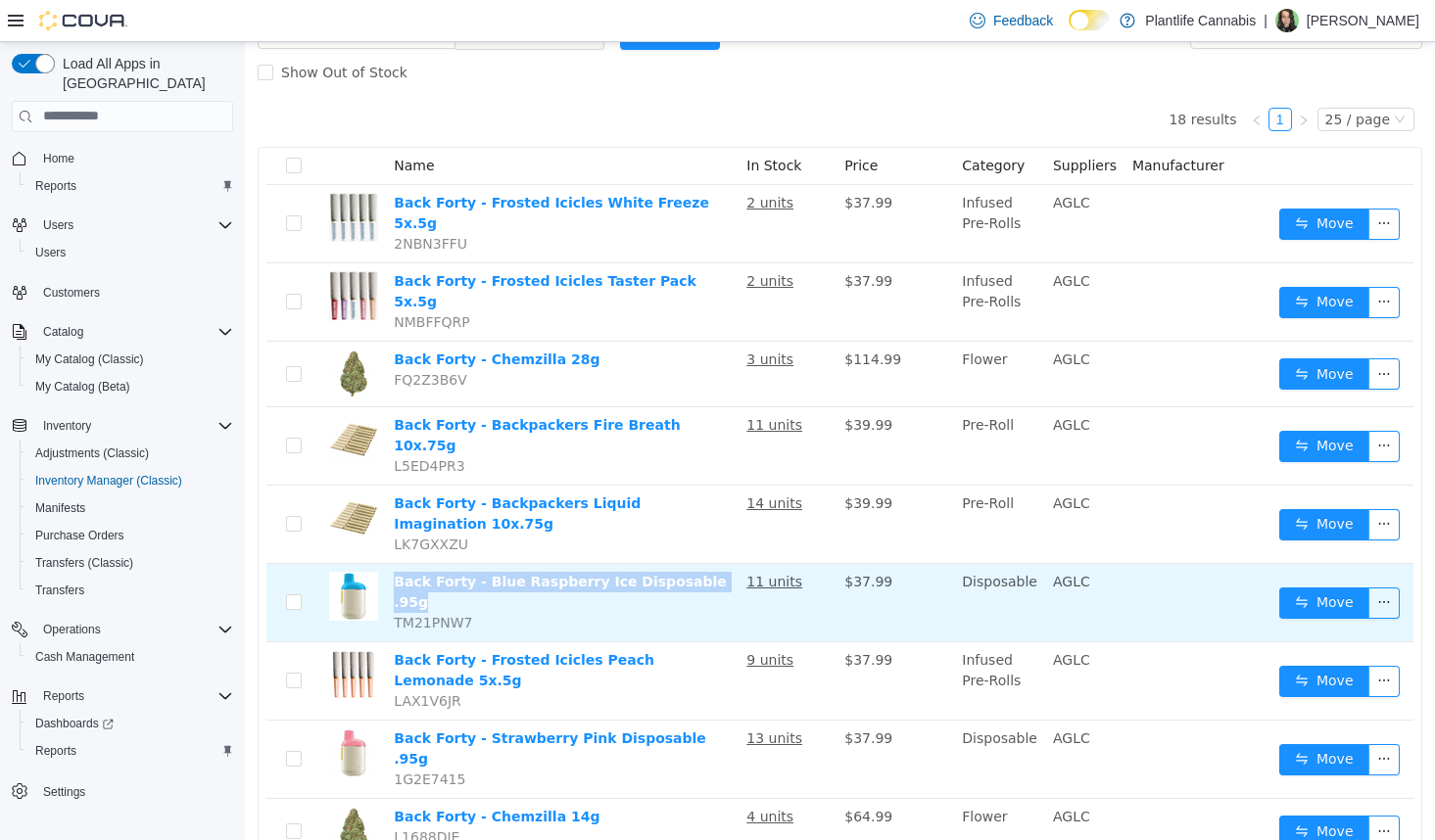
drag, startPoint x: 718, startPoint y: 542, endPoint x: 394, endPoint y: 542, distance: 324.0
click at [394, 563] on td "Back Forty - Blue Raspberry Ice Disposable .95g TM21PNW7" at bounding box center [562, 602] width 353 height 79
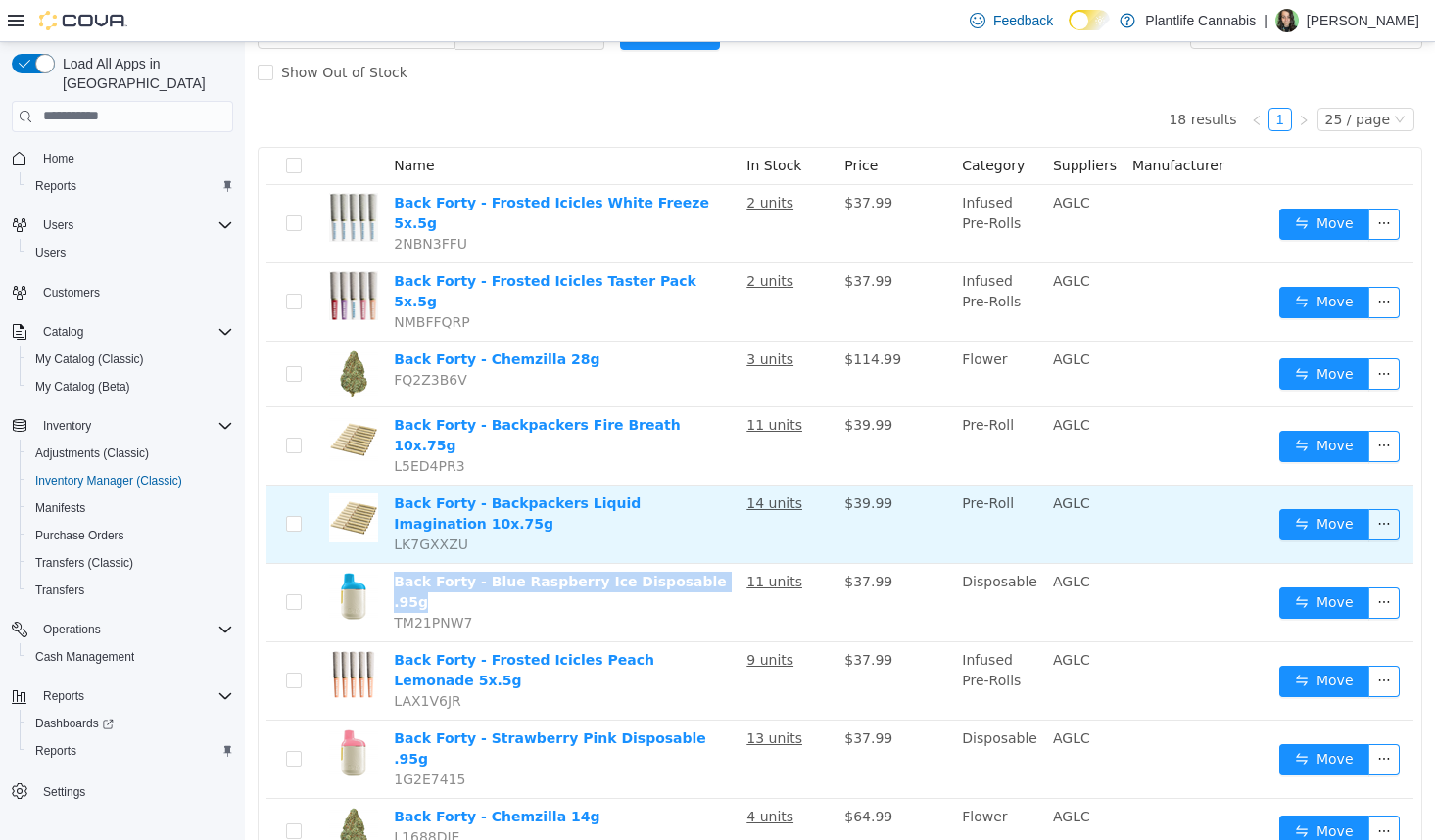
copy link "Back Forty - Blue Raspberry Ice Disposable .95g"
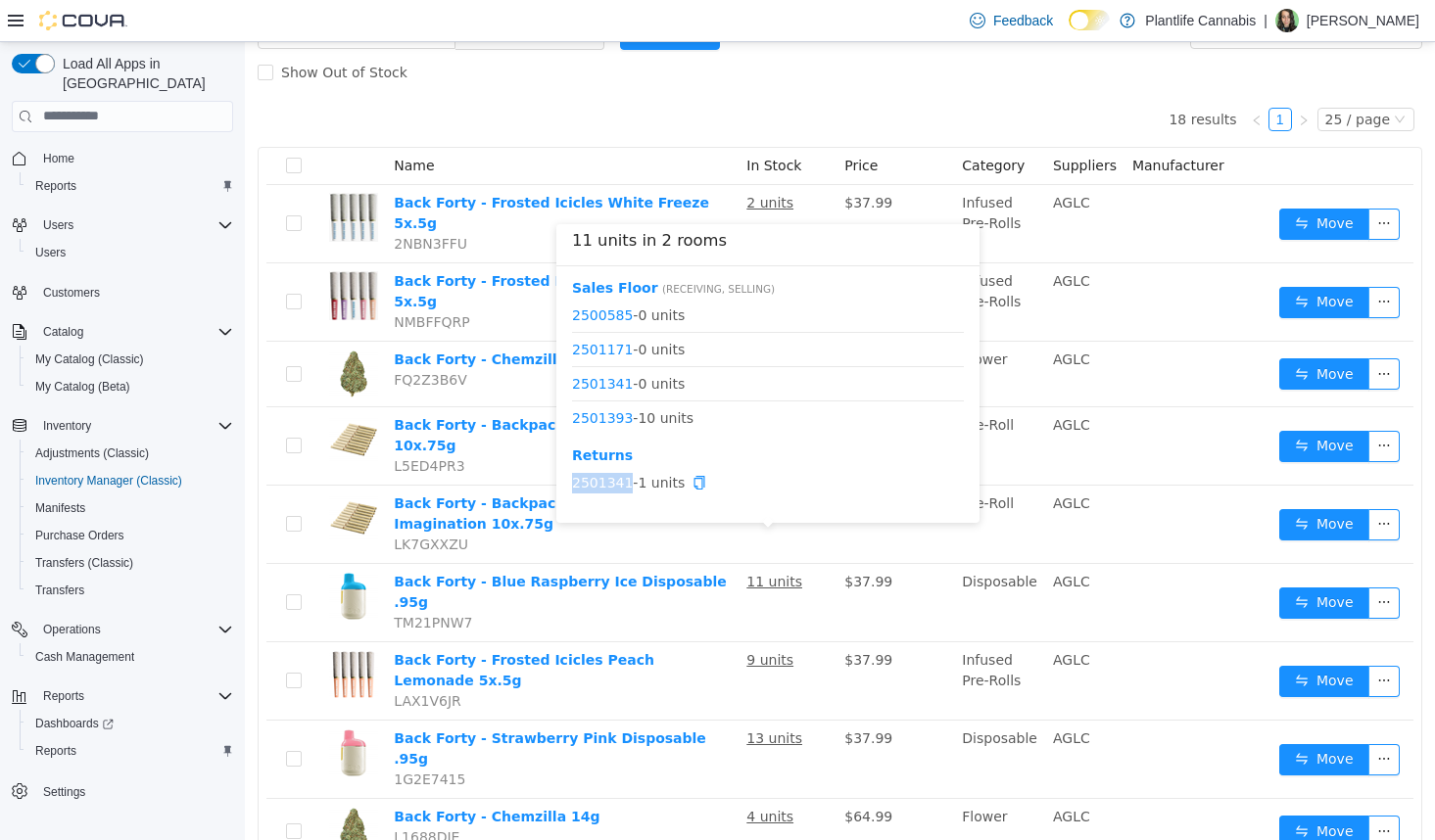
drag, startPoint x: 632, startPoint y: 478, endPoint x: 575, endPoint y: 491, distance: 58.5
click at [575, 491] on span "2501341 - 1 units" at bounding box center [768, 481] width 392 height 21
copy link "2501341"
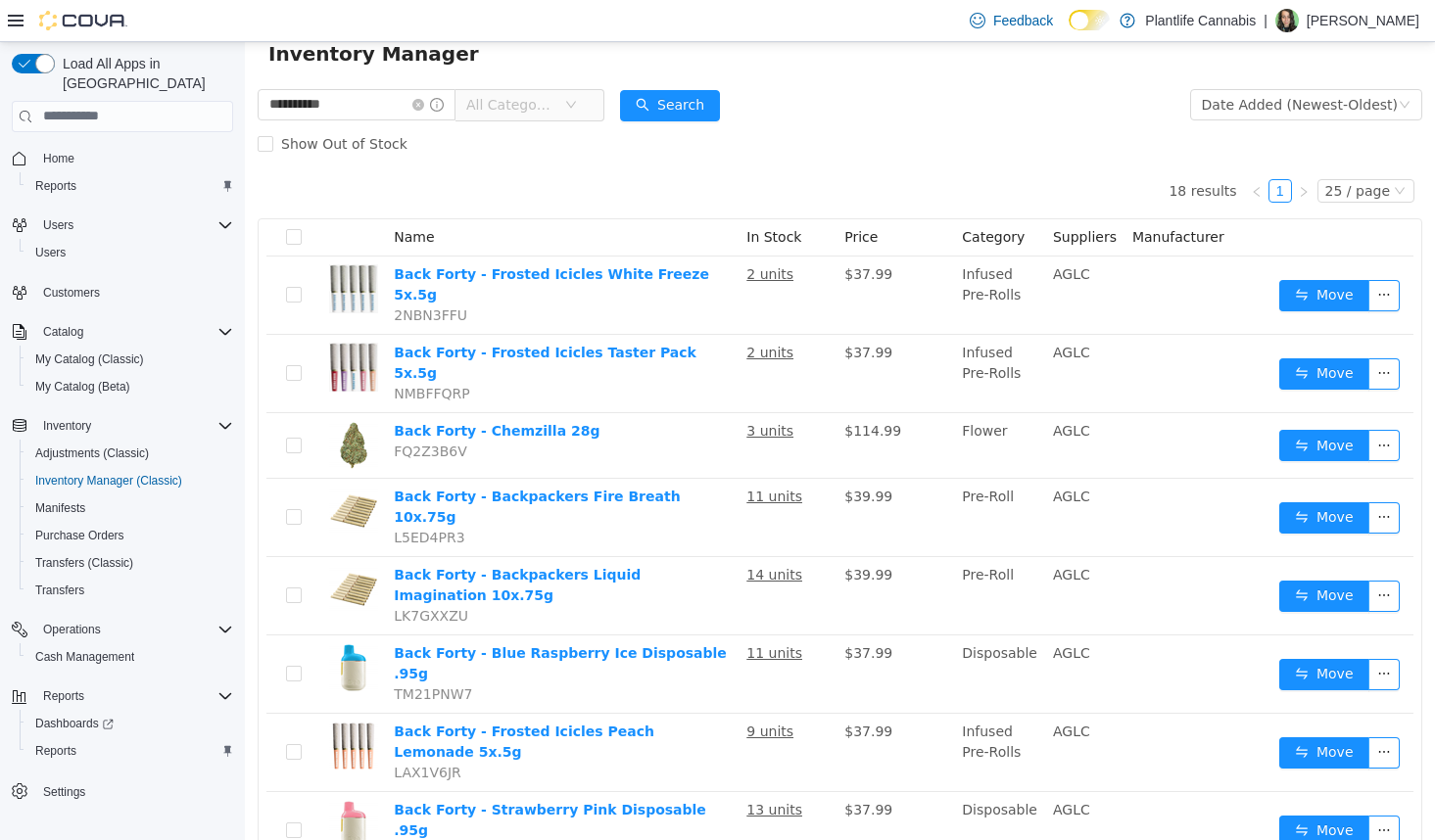
scroll to position [0, 0]
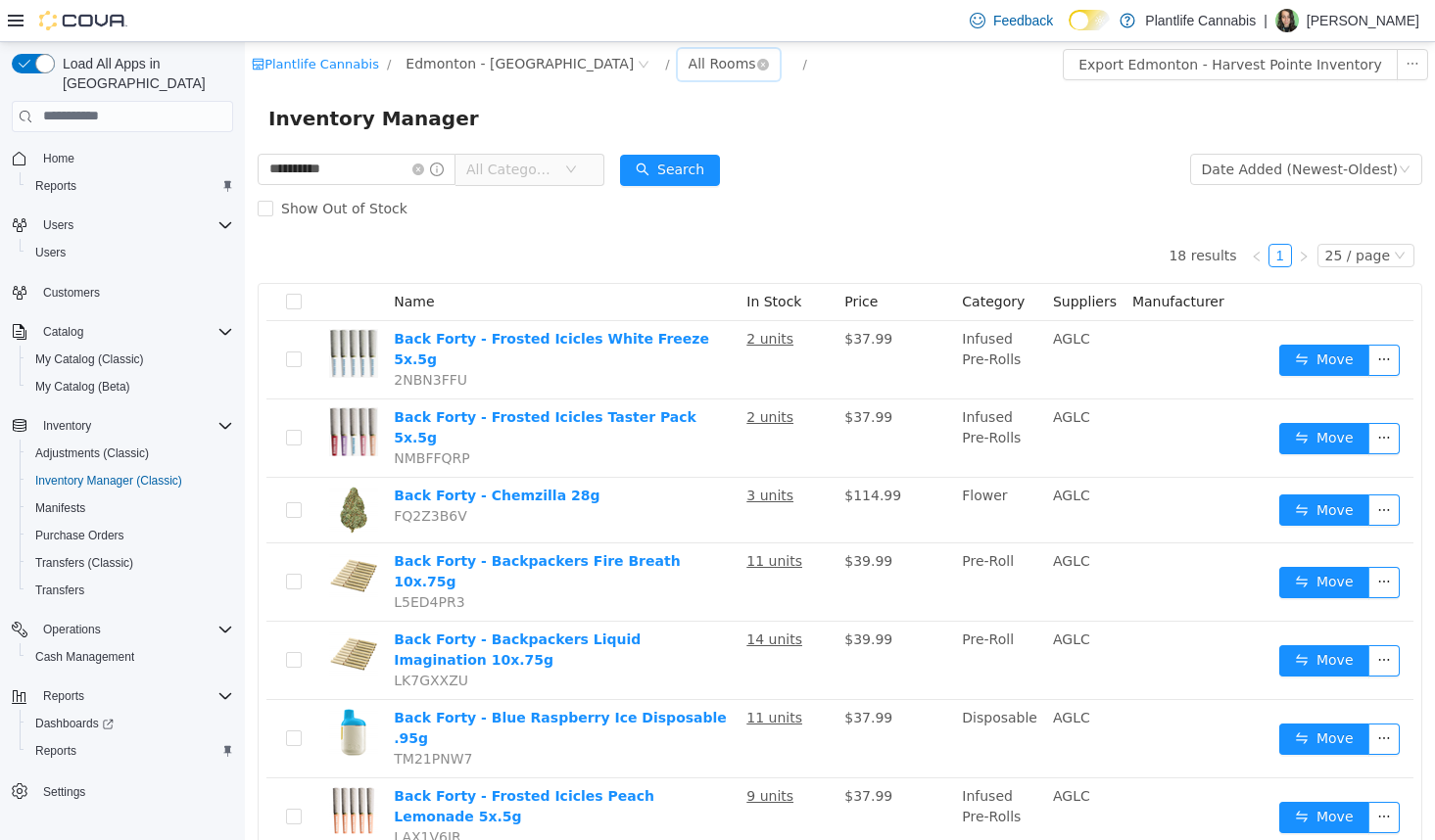
click at [688, 59] on div "All Rooms" at bounding box center [721, 63] width 68 height 29
click at [424, 171] on icon "icon: close-circle" at bounding box center [418, 168] width 12 height 12
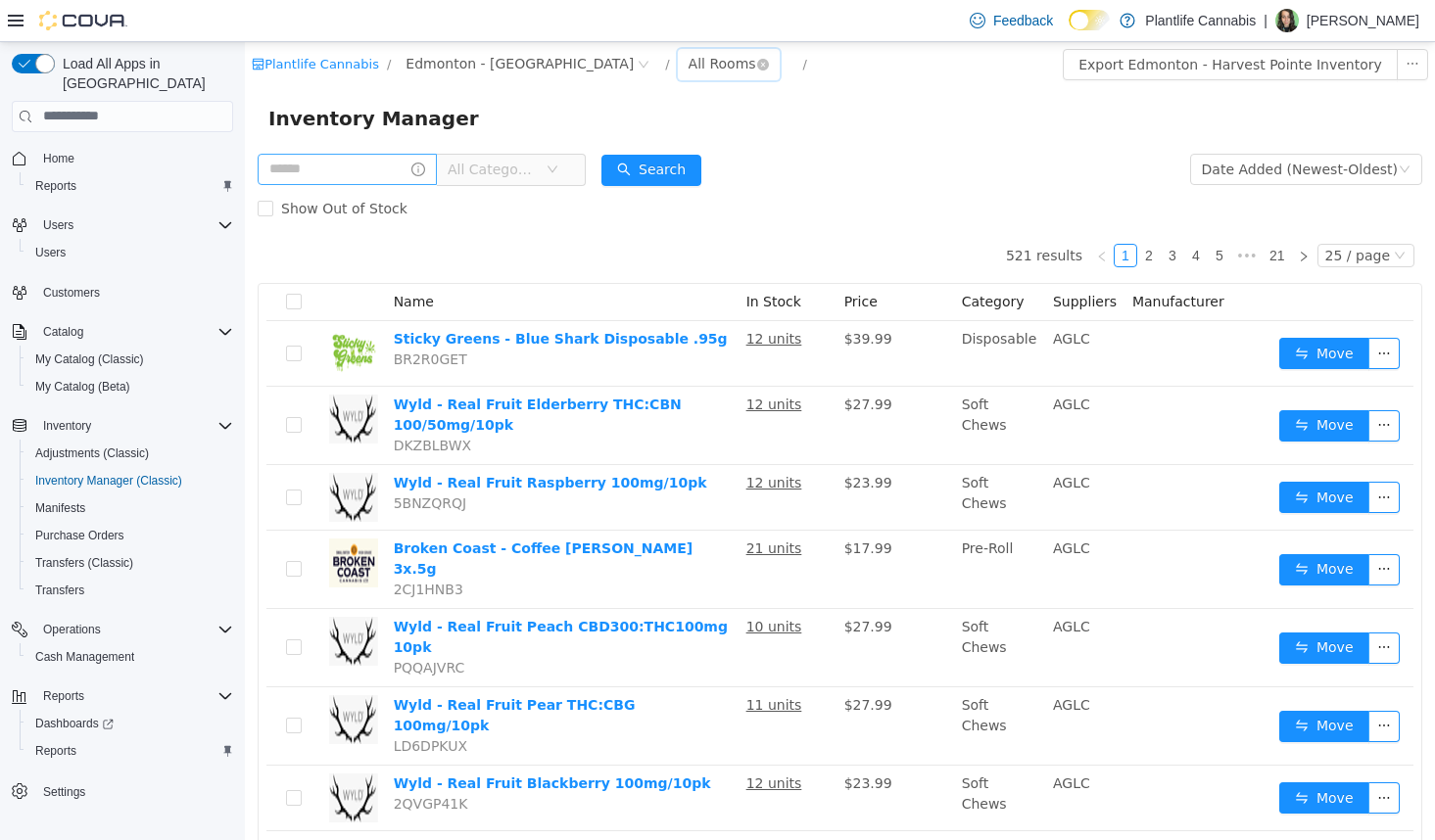
click at [688, 55] on div "All Rooms" at bounding box center [721, 63] width 68 height 29
click at [666, 163] on li "Returns" at bounding box center [673, 165] width 118 height 31
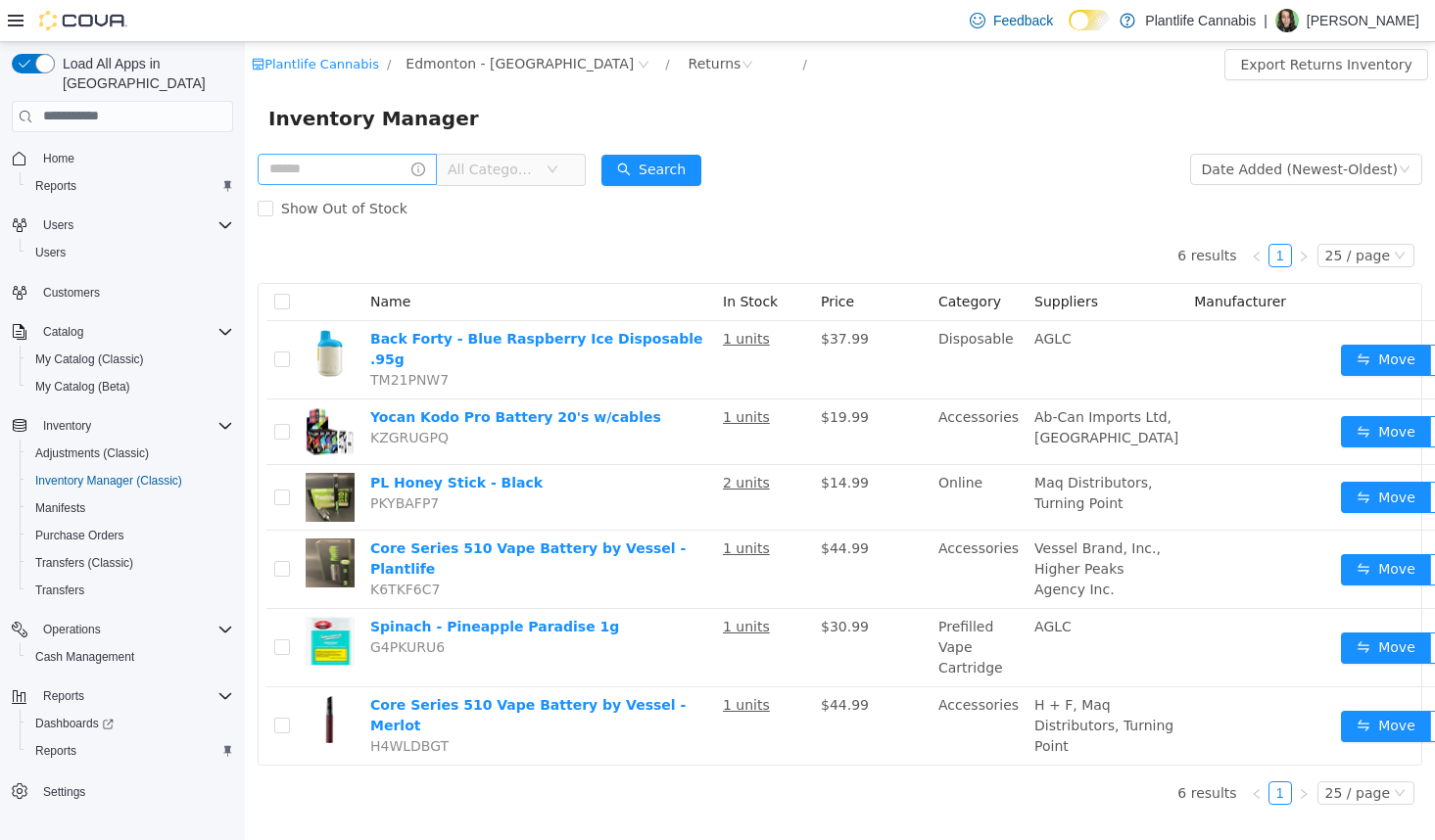
scroll to position [64, 0]
